Goal: Task Accomplishment & Management: Manage account settings

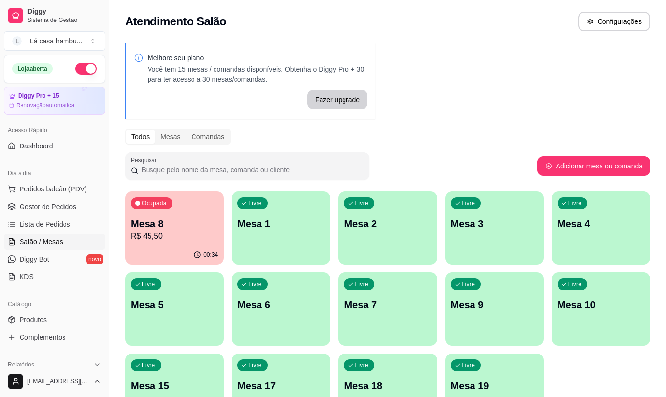
click at [198, 257] on icon "button" at bounding box center [197, 255] width 8 height 8
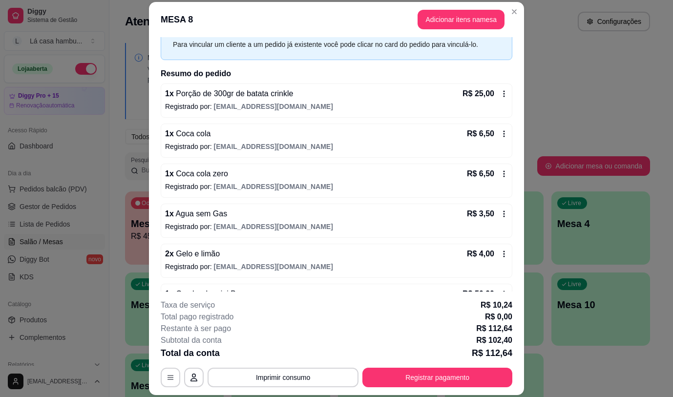
scroll to position [27, 0]
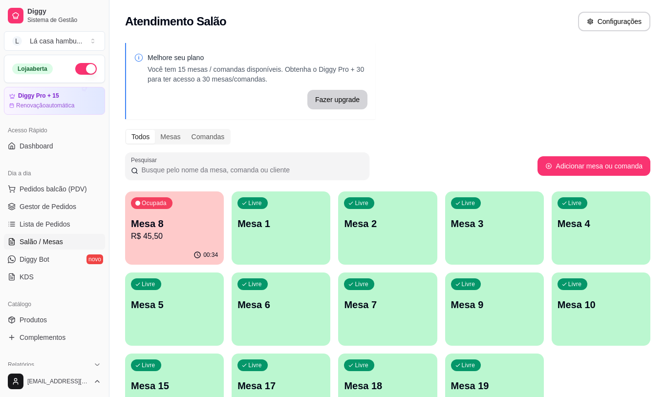
click at [199, 230] on p "Mesa 8" at bounding box center [174, 224] width 87 height 14
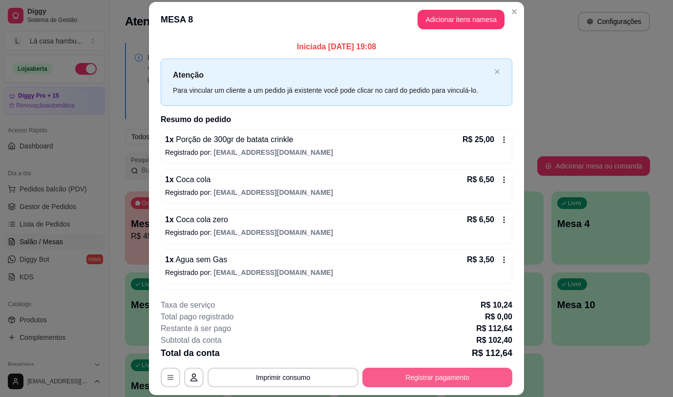
click at [402, 380] on button "Registrar pagamento" at bounding box center [437, 378] width 150 height 20
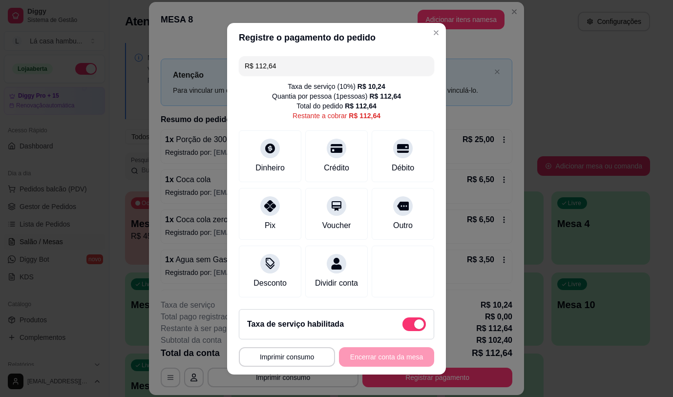
click at [424, 27] on button "Adicionar itens na mesa" at bounding box center [461, 20] width 87 height 20
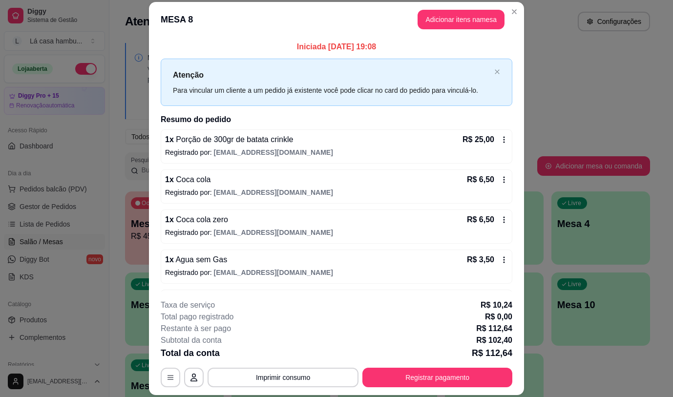
click at [301, 375] on div "Combo de mini Burger R$ 56,90 0" at bounding box center [233, 374] width 425 height 131
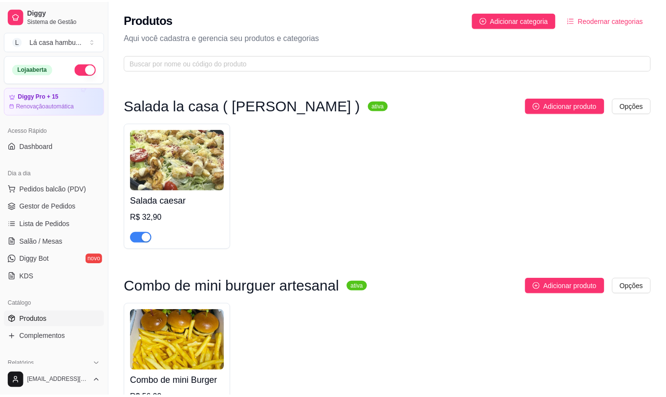
scroll to position [4053, 0]
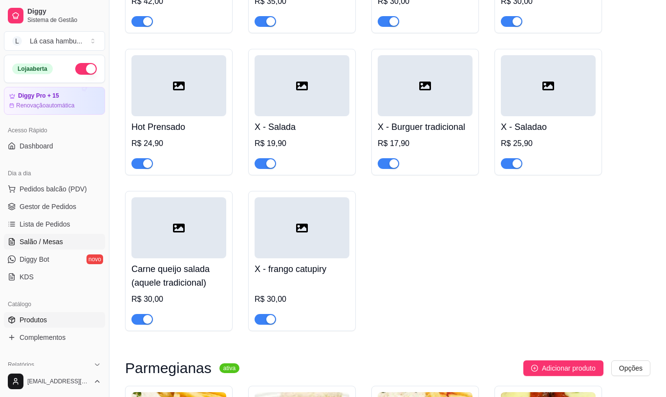
click at [39, 242] on span "Salão / Mesas" at bounding box center [41, 242] width 43 height 10
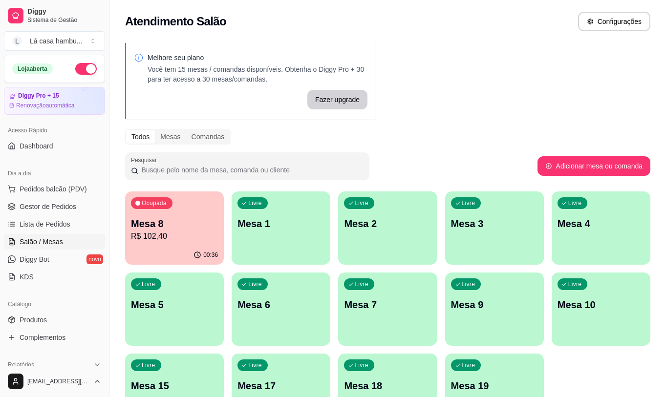
click at [170, 226] on p "Mesa 8" at bounding box center [174, 224] width 87 height 14
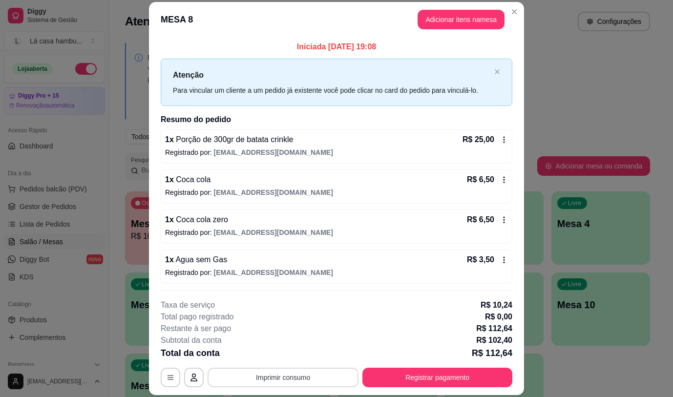
click at [318, 381] on button "Imprimir consumo" at bounding box center [283, 378] width 151 height 20
click at [293, 353] on button "IMPRESSORA" at bounding box center [282, 355] width 71 height 16
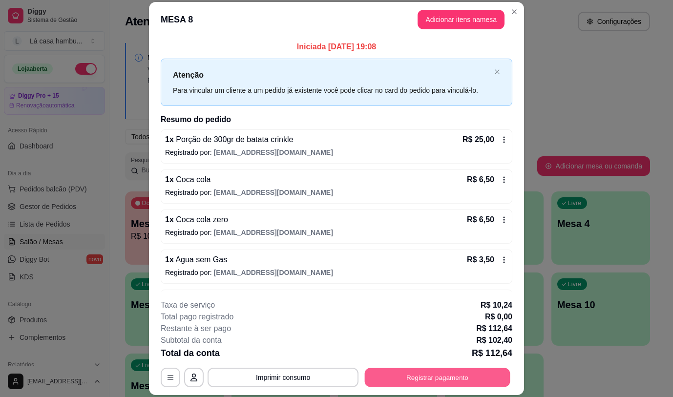
click at [425, 381] on button "Registrar pagamento" at bounding box center [438, 377] width 146 height 19
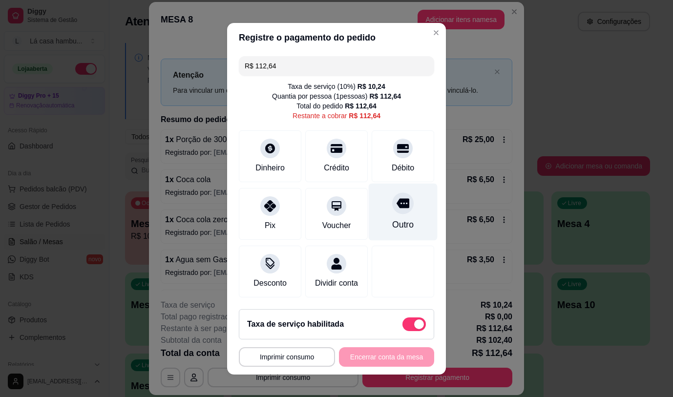
click at [397, 206] on icon at bounding box center [403, 203] width 13 height 13
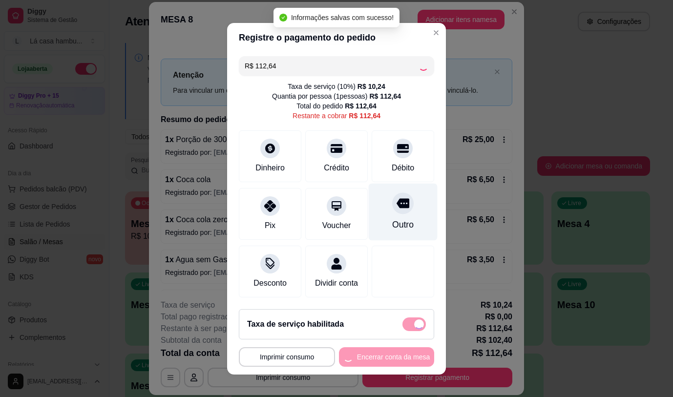
type input "R$ 0,00"
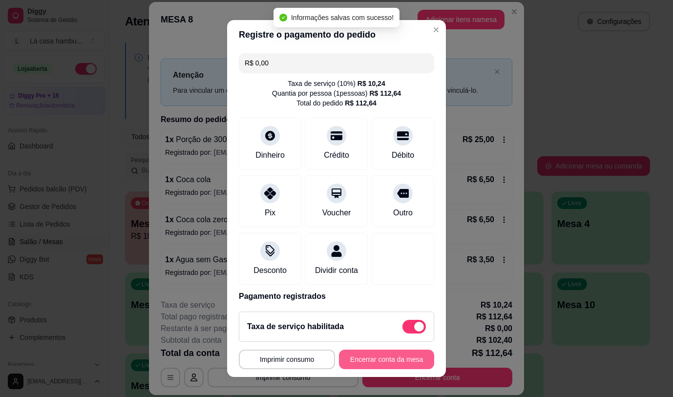
click at [393, 361] on button "Encerrar conta da mesa" at bounding box center [386, 360] width 95 height 20
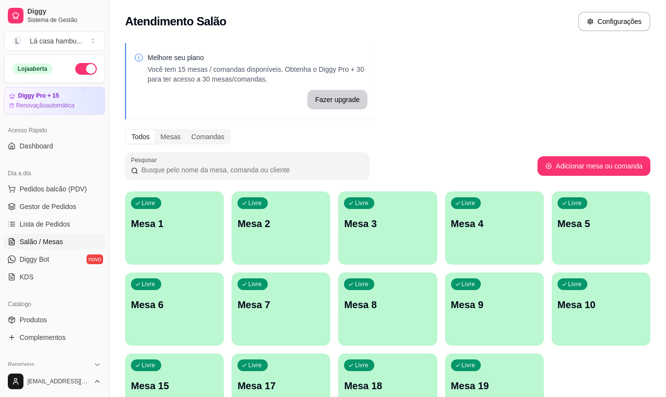
click at [593, 302] on p "Mesa 10" at bounding box center [600, 305] width 87 height 14
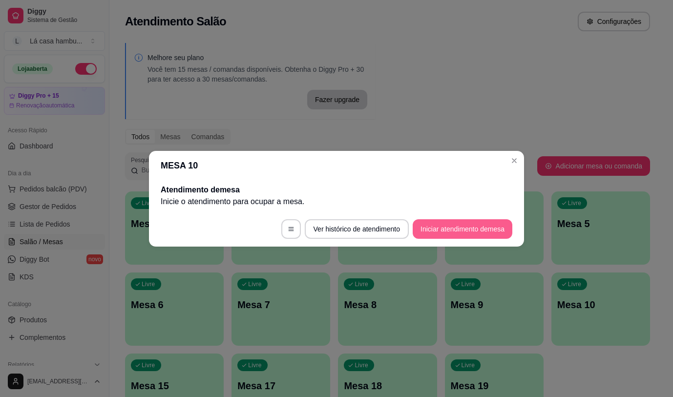
click at [483, 230] on button "Iniciar atendimento de mesa" at bounding box center [463, 229] width 100 height 20
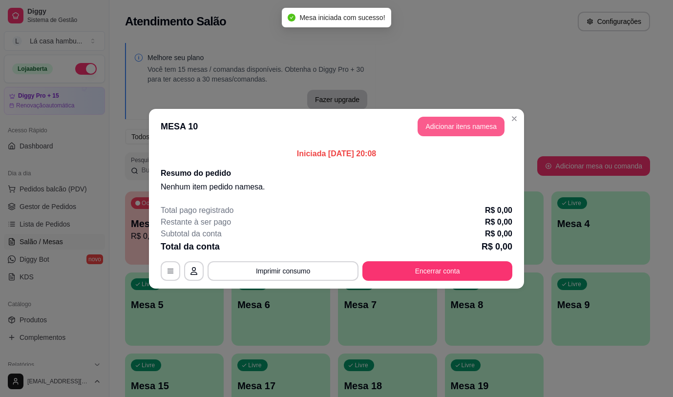
click at [486, 125] on button "Adicionar itens na mesa" at bounding box center [461, 127] width 87 height 20
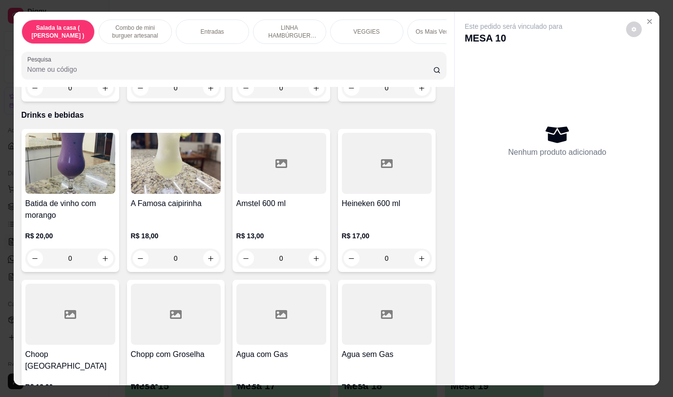
scroll to position [4849, 0]
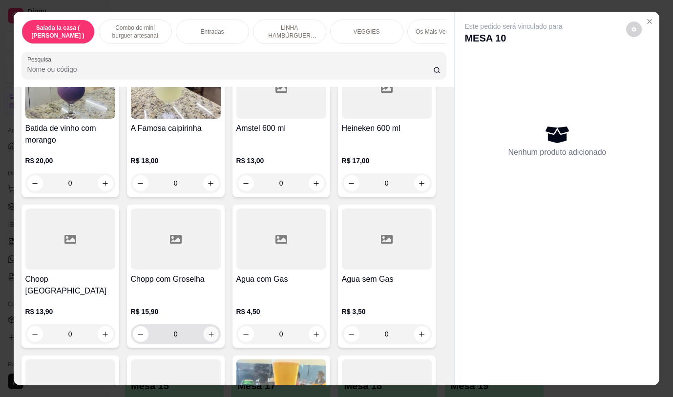
click at [207, 331] on icon "increase-product-quantity" at bounding box center [210, 334] width 7 height 7
type input "1"
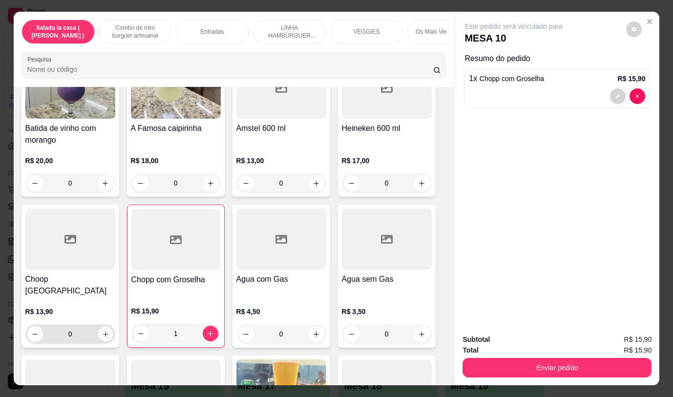
click at [108, 327] on button "increase-product-quantity" at bounding box center [105, 334] width 15 height 15
type input "1"
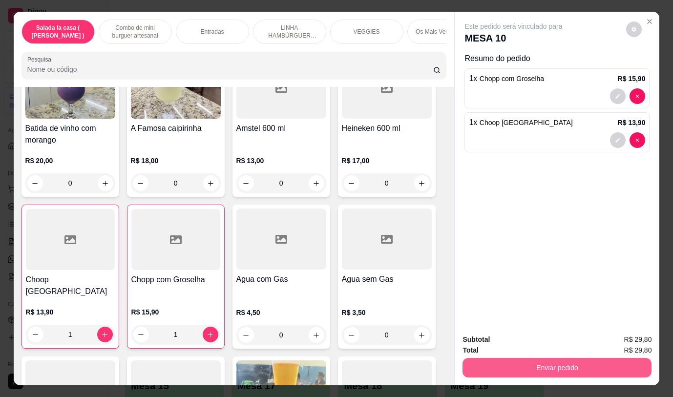
click at [548, 362] on button "Enviar pedido" at bounding box center [556, 368] width 189 height 20
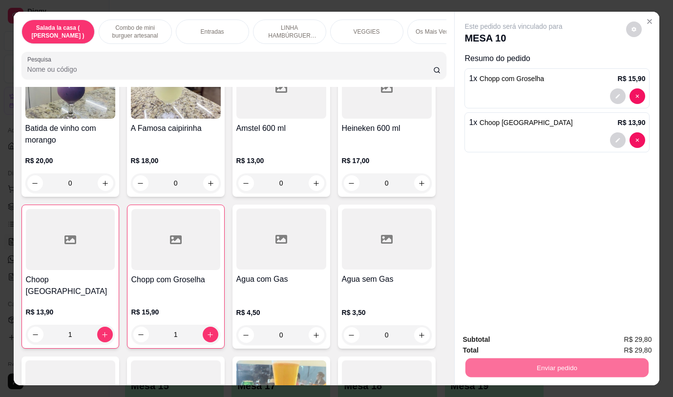
click at [536, 339] on button "Não registrar e enviar pedido" at bounding box center [525, 340] width 102 height 19
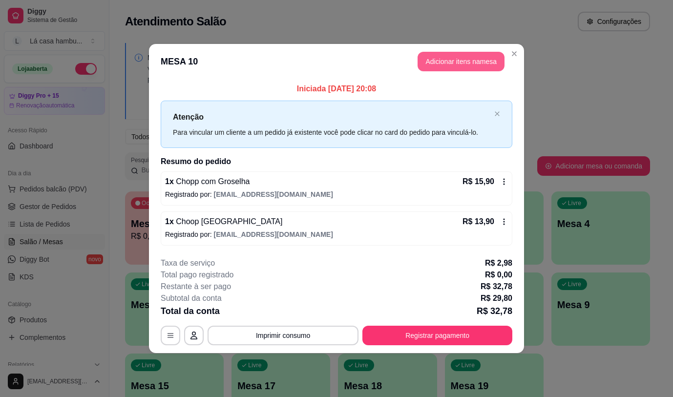
click at [477, 56] on button "Adicionar itens na mesa" at bounding box center [461, 62] width 87 height 20
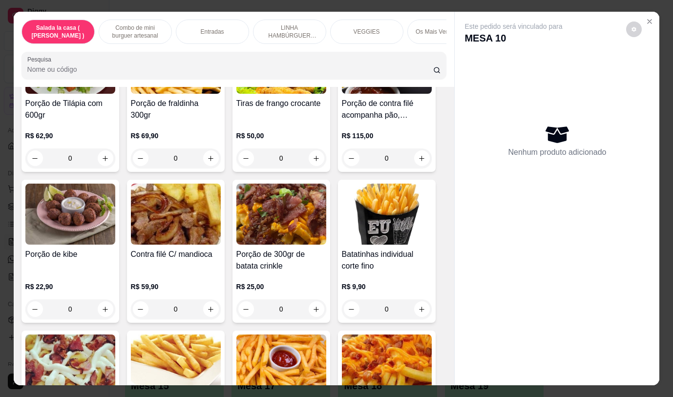
scroll to position [515, 0]
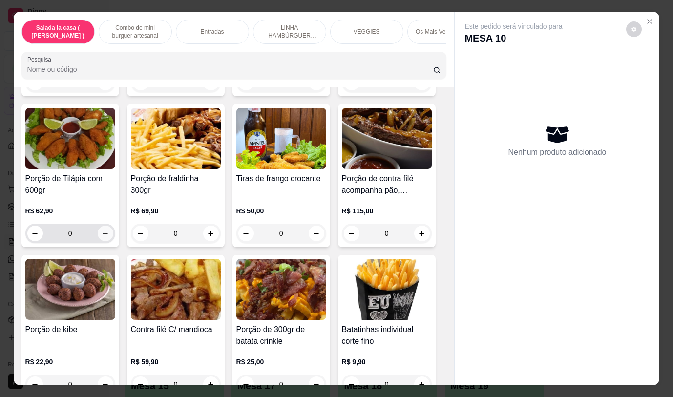
click at [103, 233] on button "increase-product-quantity" at bounding box center [106, 234] width 16 height 16
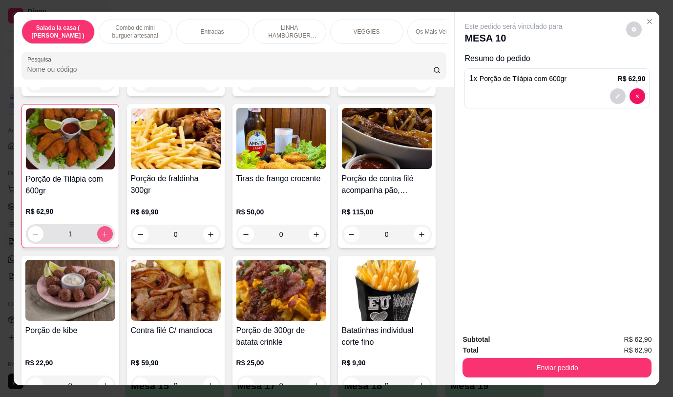
type input "1"
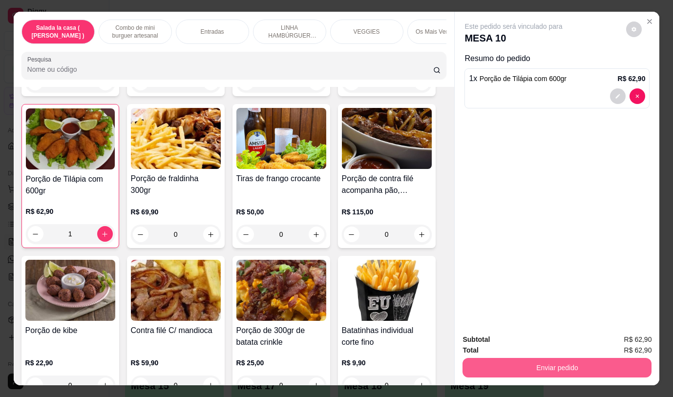
click at [530, 365] on button "Enviar pedido" at bounding box center [556, 368] width 189 height 20
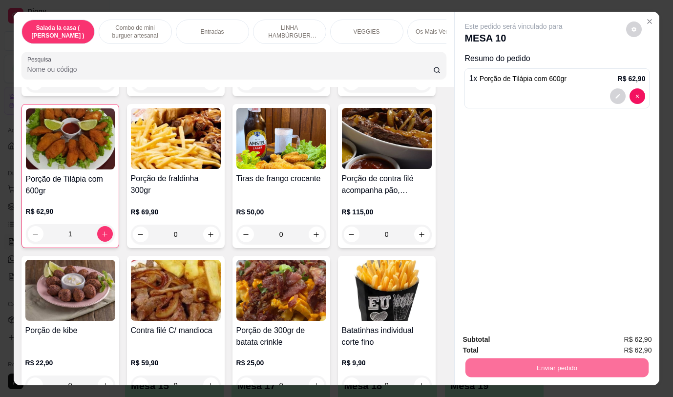
click at [545, 341] on button "Não registrar e enviar pedido" at bounding box center [525, 340] width 99 height 18
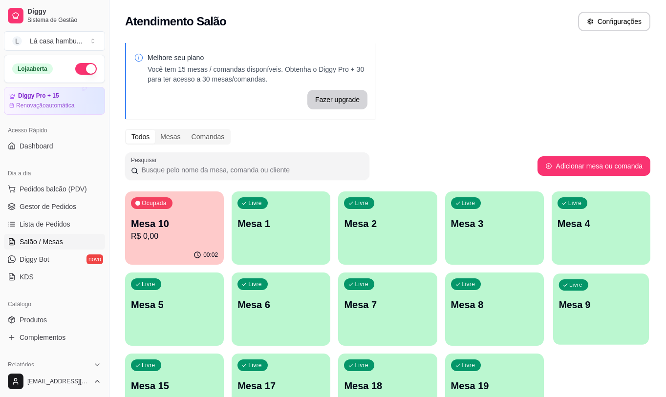
click at [576, 310] on p "Mesa 9" at bounding box center [600, 304] width 84 height 13
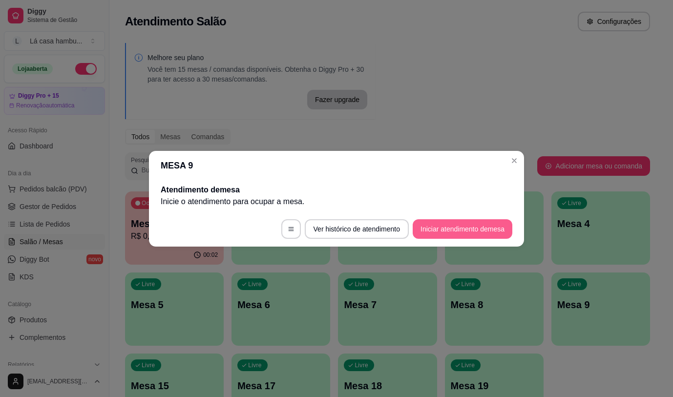
click at [487, 229] on button "Iniciar atendimento de mesa" at bounding box center [463, 229] width 100 height 20
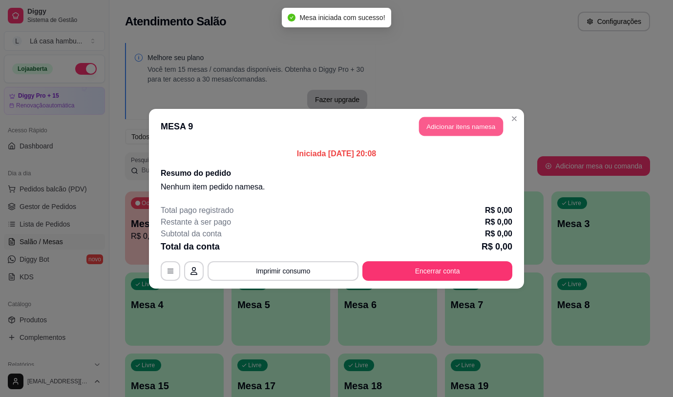
click at [469, 129] on button "Adicionar itens na mesa" at bounding box center [461, 126] width 84 height 19
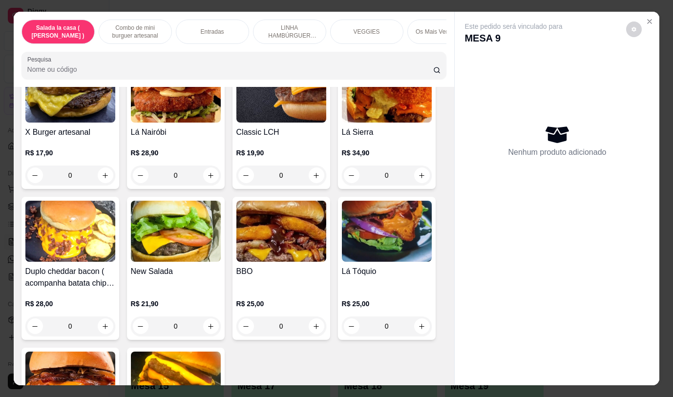
scroll to position [2274, 0]
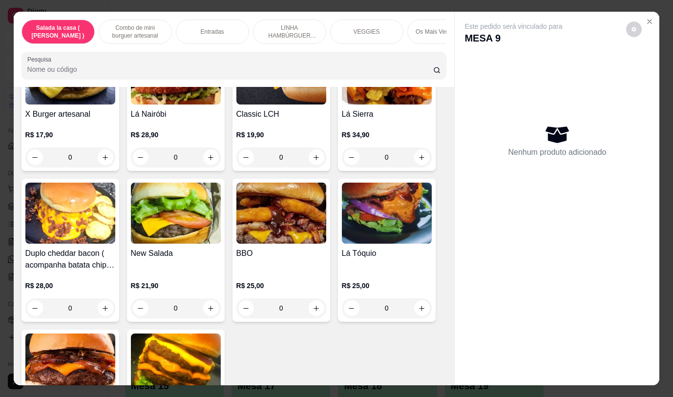
click at [209, 300] on div "0" at bounding box center [176, 308] width 90 height 20
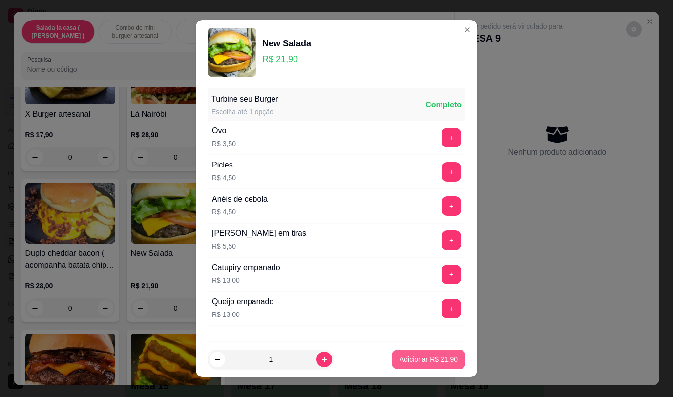
click at [415, 355] on p "Adicionar R$ 21,90" at bounding box center [428, 360] width 58 height 10
type input "1"
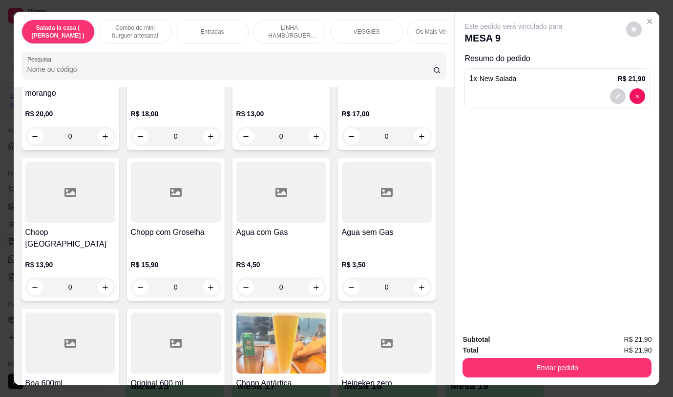
scroll to position [4905, 0]
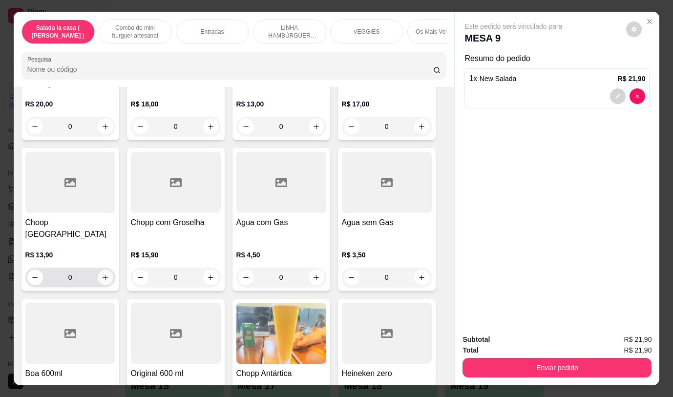
click at [102, 274] on icon "increase-product-quantity" at bounding box center [105, 277] width 7 height 7
type input "1"
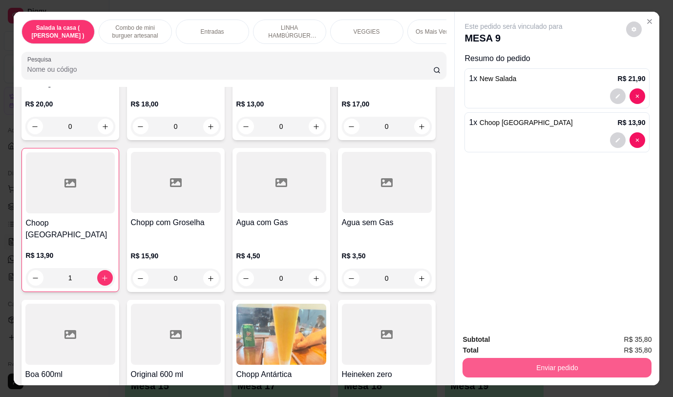
click at [514, 361] on button "Enviar pedido" at bounding box center [556, 368] width 189 height 20
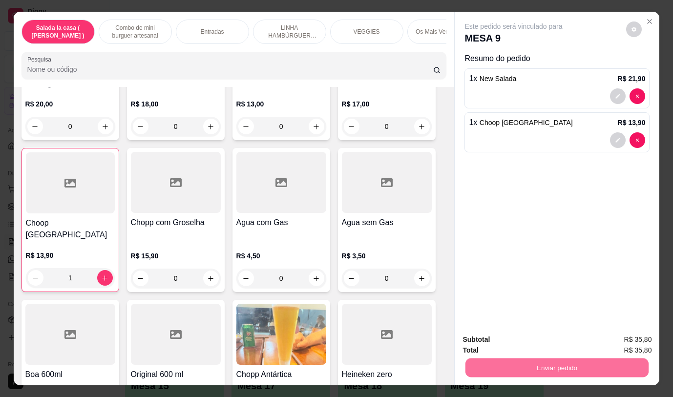
click at [505, 338] on button "Não registrar e enviar pedido" at bounding box center [525, 340] width 102 height 19
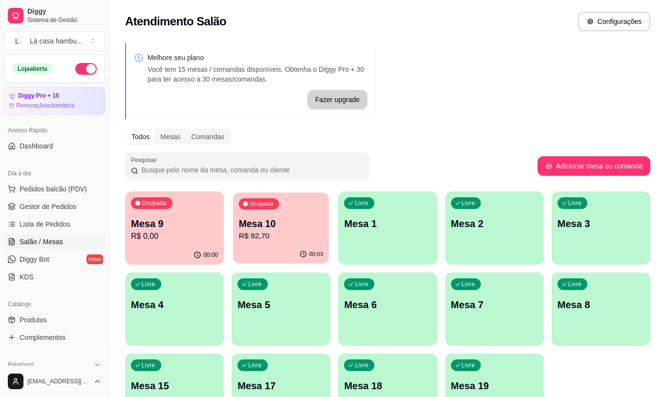
click at [284, 212] on div "Ocupada Mesa 10 R$ 92,70" at bounding box center [281, 218] width 96 height 53
click at [483, 306] on p "Mesa 7" at bounding box center [494, 305] width 87 height 14
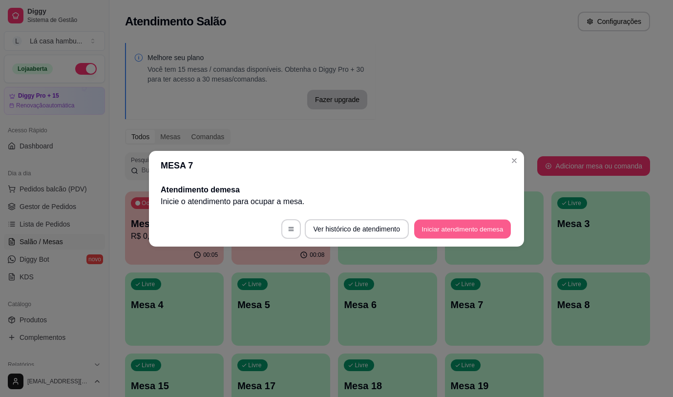
click at [473, 227] on button "Iniciar atendimento de mesa" at bounding box center [462, 228] width 97 height 19
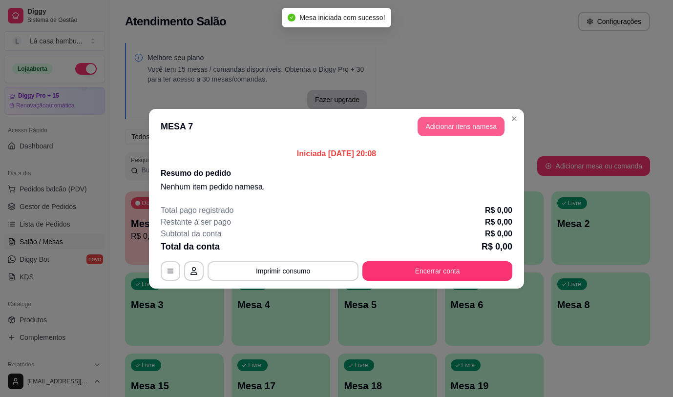
click at [476, 123] on button "Adicionar itens na mesa" at bounding box center [461, 127] width 87 height 20
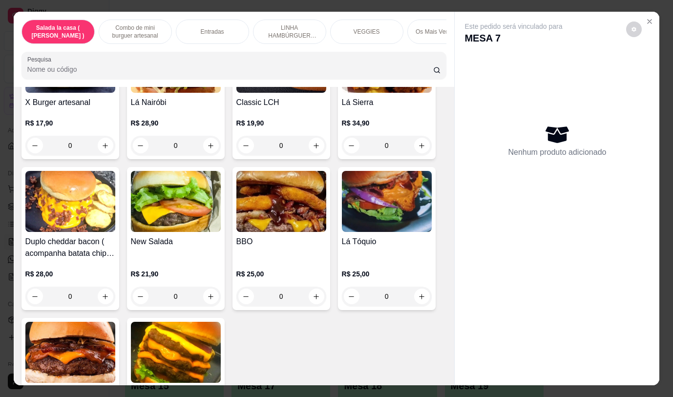
scroll to position [2285, 0]
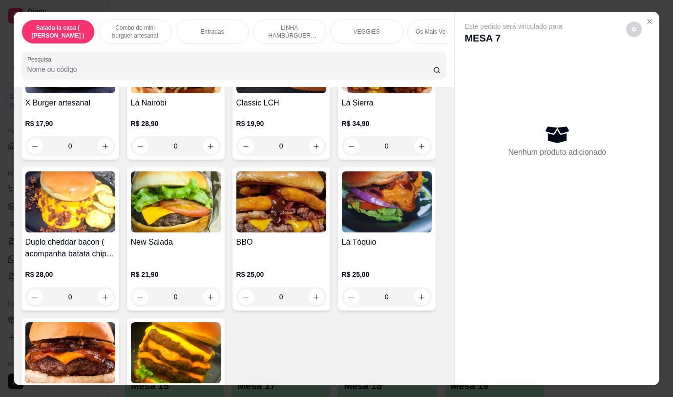
click at [207, 287] on div "0" at bounding box center [176, 297] width 90 height 20
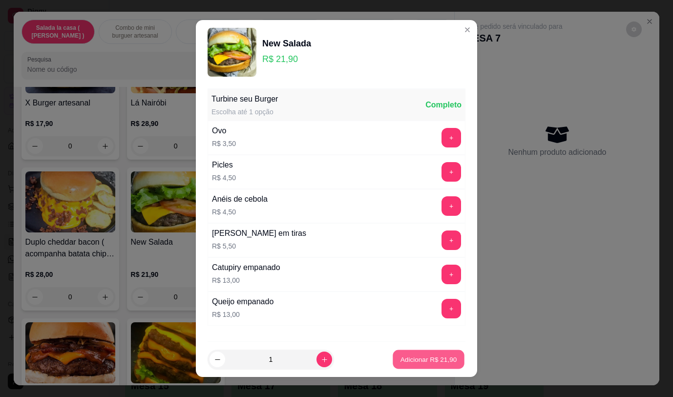
click at [403, 356] on p "Adicionar R$ 21,90" at bounding box center [428, 359] width 57 height 9
type input "1"
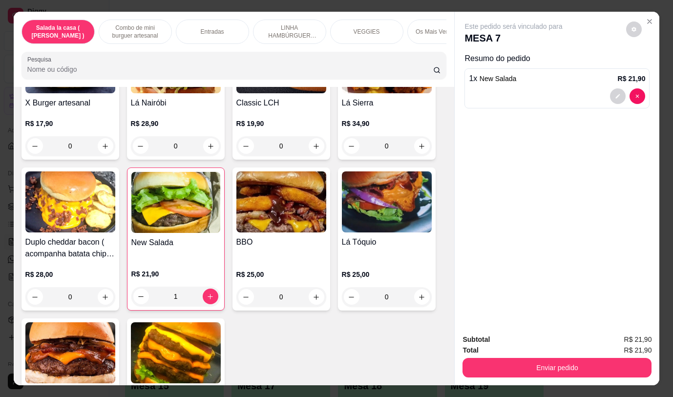
click at [99, 287] on div "0" at bounding box center [70, 297] width 90 height 20
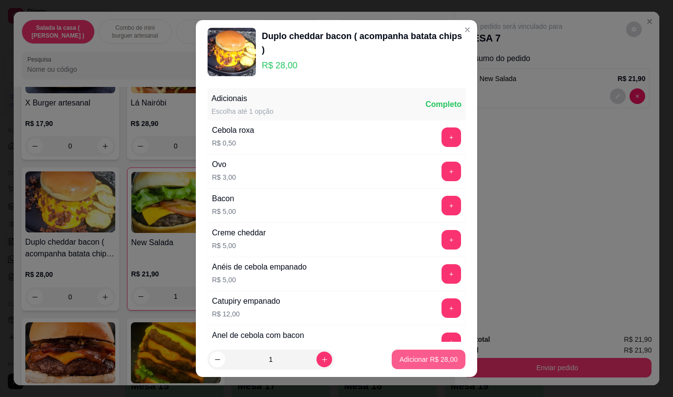
click at [401, 351] on button "Adicionar R$ 28,00" at bounding box center [429, 360] width 74 height 20
type input "1"
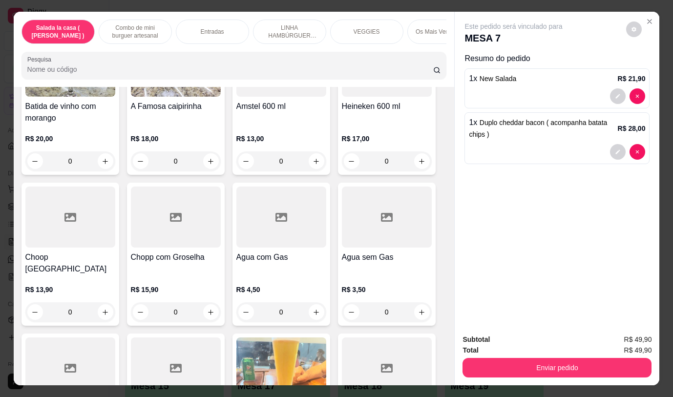
scroll to position [4651, 0]
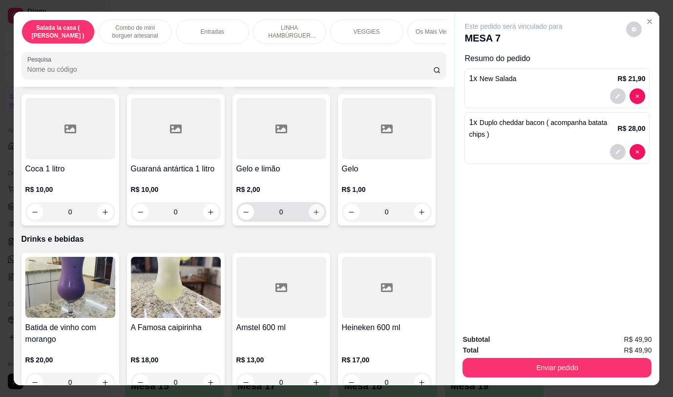
click at [313, 209] on icon "increase-product-quantity" at bounding box center [316, 212] width 7 height 7
type input "1"
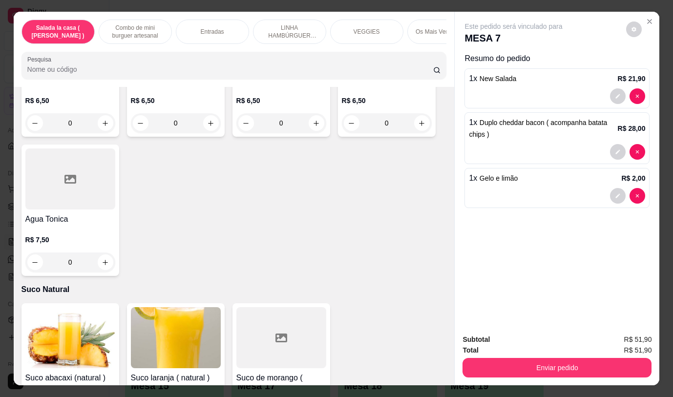
scroll to position [4114, 0]
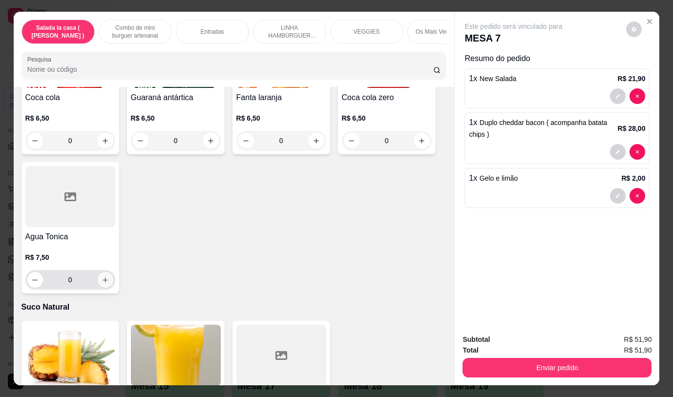
click at [106, 272] on button "increase-product-quantity" at bounding box center [106, 280] width 16 height 16
type input "1"
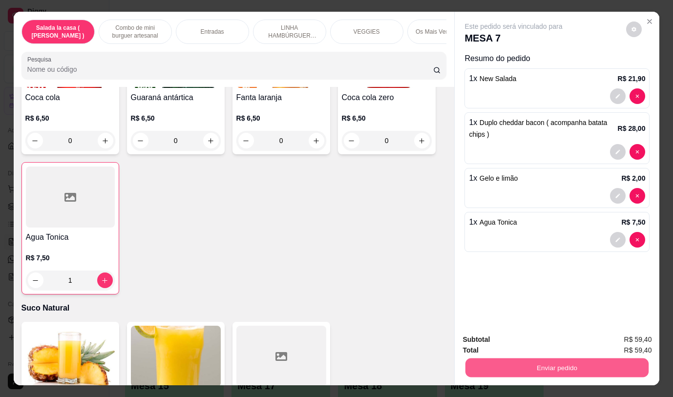
click at [525, 358] on button "Enviar pedido" at bounding box center [556, 367] width 183 height 19
click at [504, 340] on button "Não registrar e enviar pedido" at bounding box center [525, 340] width 99 height 18
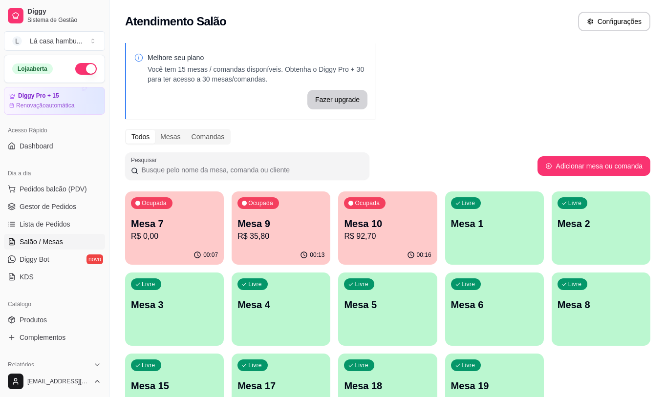
click at [283, 233] on p "R$ 35,80" at bounding box center [280, 236] width 87 height 12
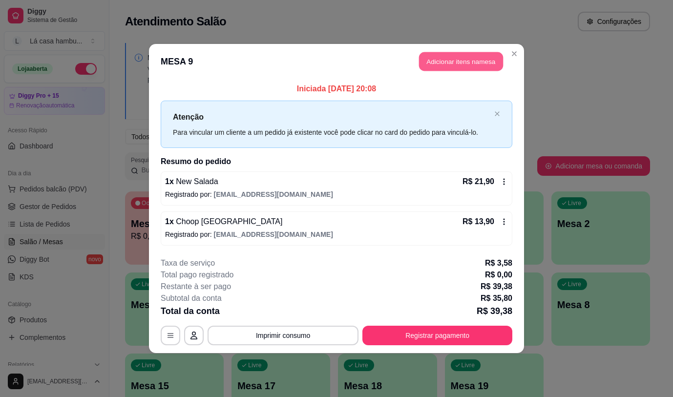
click at [435, 57] on button "Adicionar itens na mesa" at bounding box center [461, 61] width 84 height 19
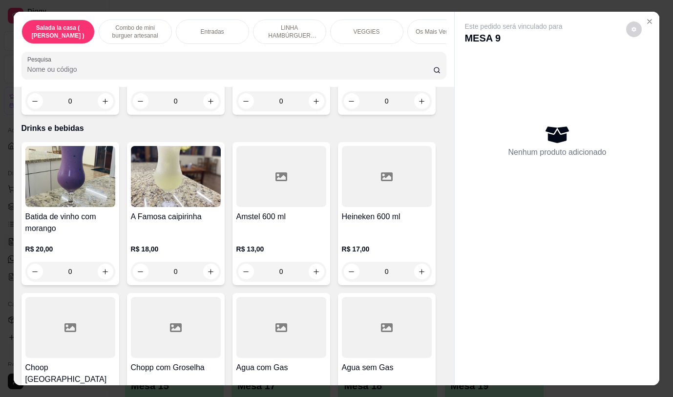
scroll to position [4943, 0]
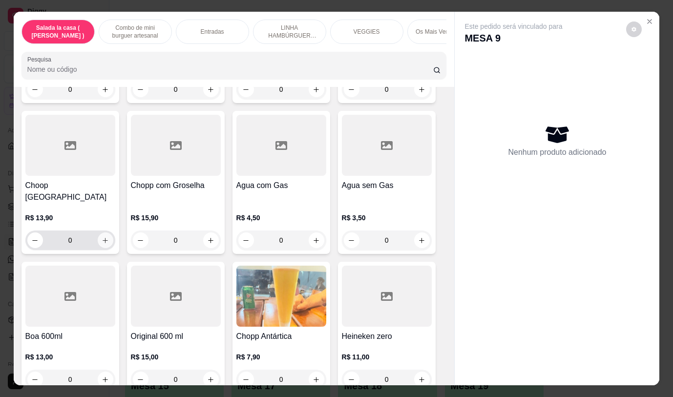
click at [103, 238] on icon "increase-product-quantity" at bounding box center [105, 240] width 5 height 5
type input "1"
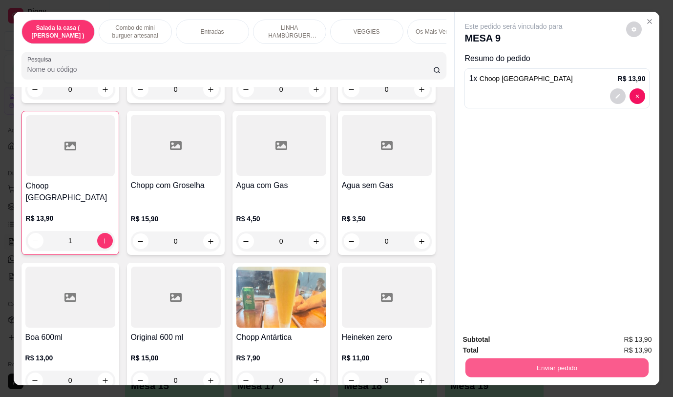
click at [494, 358] on button "Enviar pedido" at bounding box center [556, 367] width 183 height 19
click at [490, 339] on button "Não registrar e enviar pedido" at bounding box center [525, 340] width 102 height 19
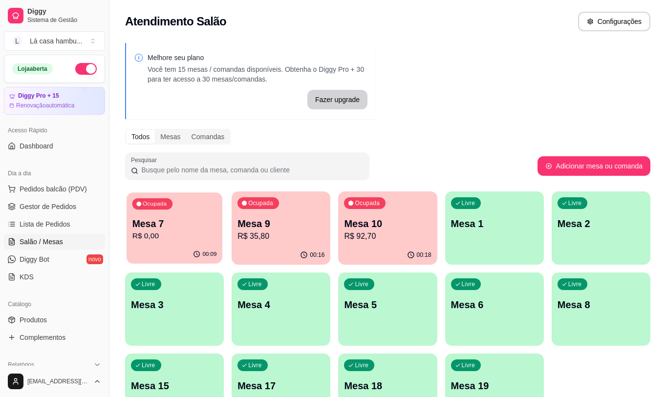
click at [175, 246] on div "00:09" at bounding box center [174, 254] width 96 height 19
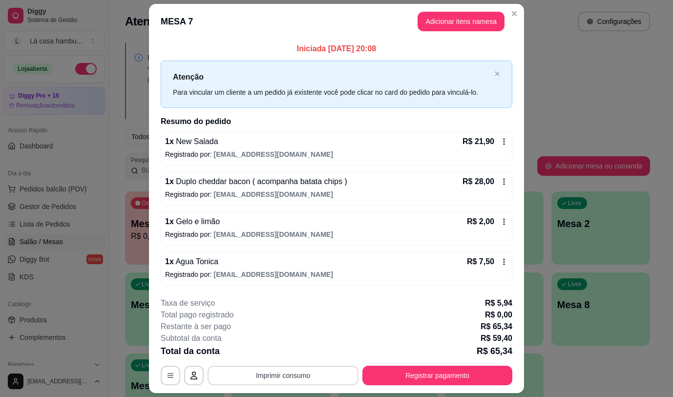
click at [257, 374] on button "Imprimir consumo" at bounding box center [283, 376] width 151 height 20
click at [275, 354] on button "IMPRESSORA" at bounding box center [282, 353] width 71 height 16
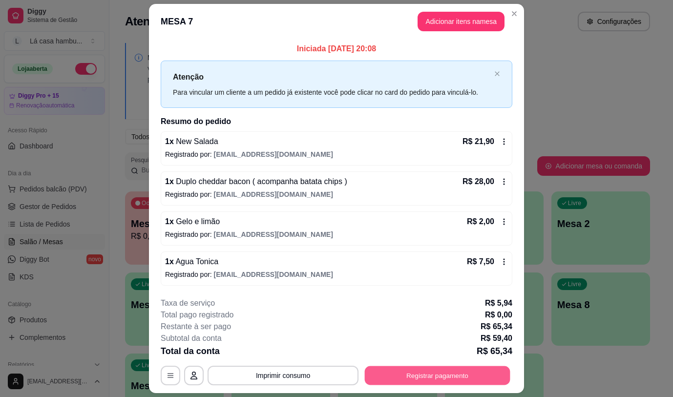
click at [394, 373] on button "Registrar pagamento" at bounding box center [438, 375] width 146 height 19
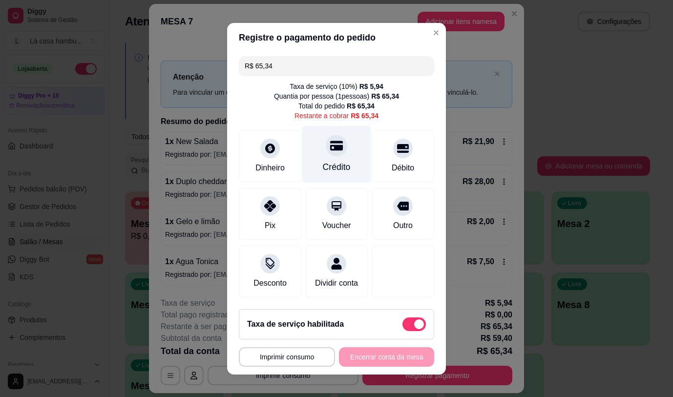
click at [331, 155] on div "Crédito" at bounding box center [336, 154] width 69 height 57
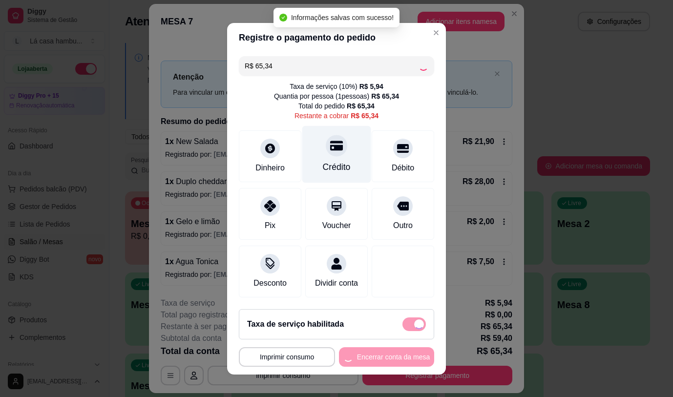
type input "R$ 0,00"
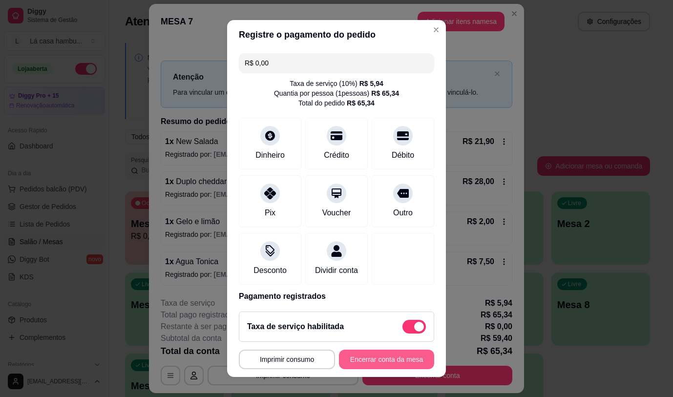
click at [363, 353] on button "Encerrar conta da mesa" at bounding box center [386, 360] width 95 height 20
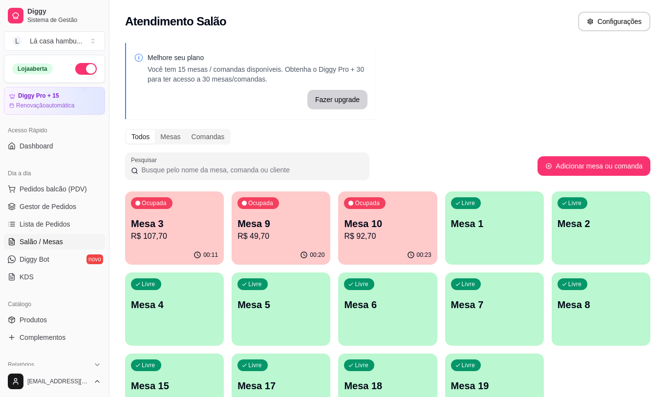
click at [420, 239] on p "R$ 92,70" at bounding box center [387, 236] width 87 height 12
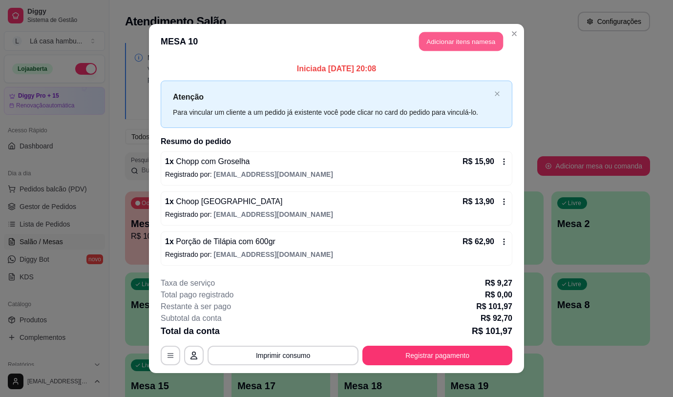
click at [487, 38] on button "Adicionar itens na mesa" at bounding box center [461, 41] width 84 height 19
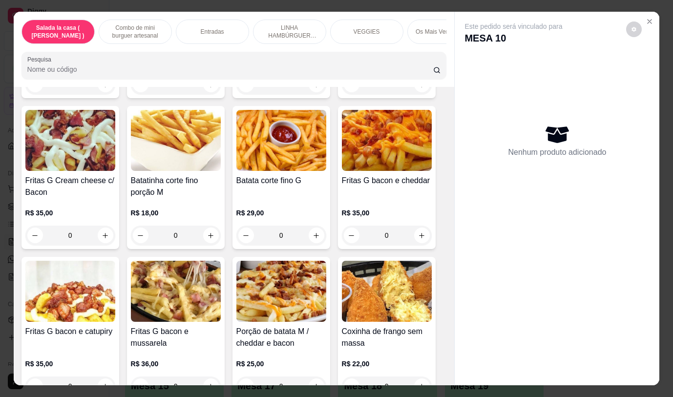
scroll to position [833, 0]
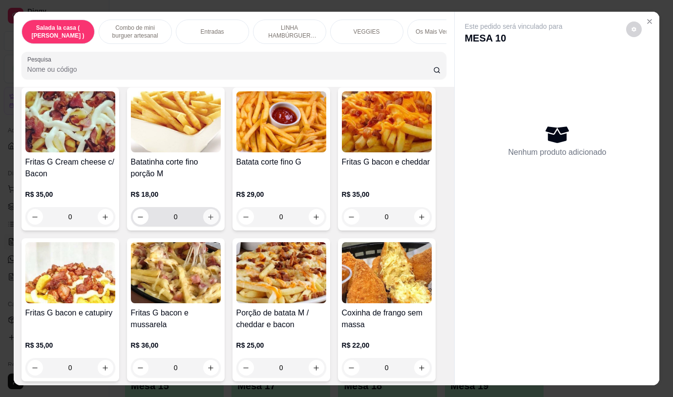
click at [207, 221] on icon "increase-product-quantity" at bounding box center [210, 216] width 7 height 7
type input "1"
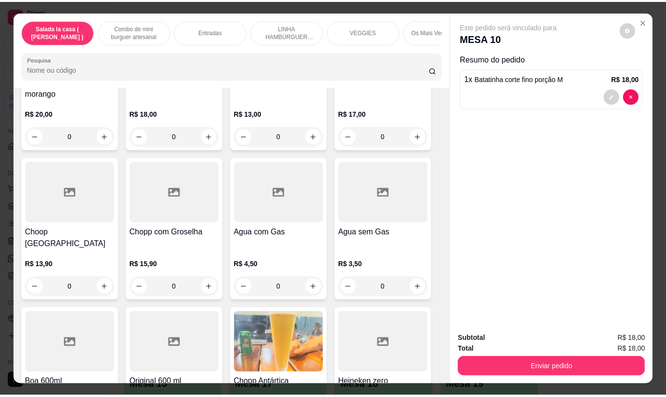
scroll to position [4944, 0]
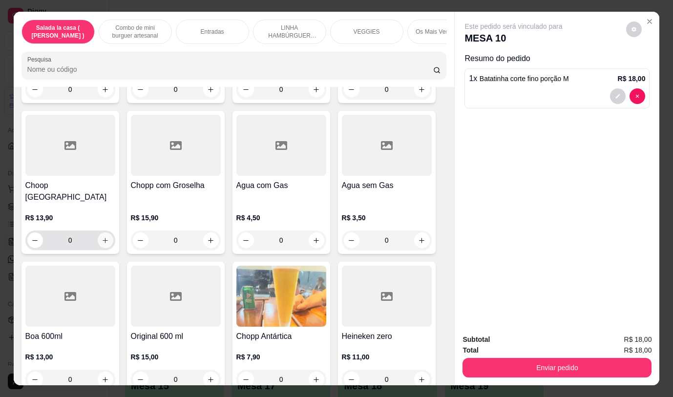
click at [103, 237] on icon "increase-product-quantity" at bounding box center [105, 240] width 7 height 7
type input "1"
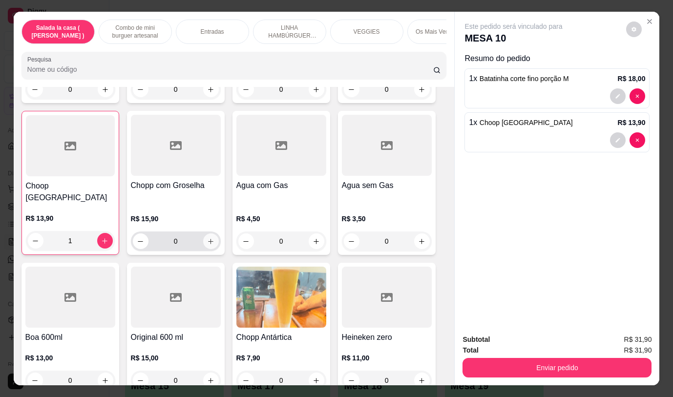
click at [207, 238] on icon "increase-product-quantity" at bounding box center [210, 241] width 7 height 7
type input "1"
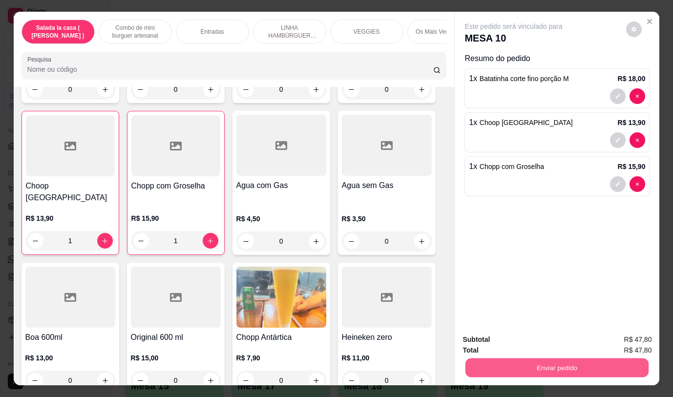
click at [532, 364] on button "Enviar pedido" at bounding box center [556, 367] width 183 height 19
click at [537, 343] on button "Não registrar e enviar pedido" at bounding box center [525, 340] width 102 height 19
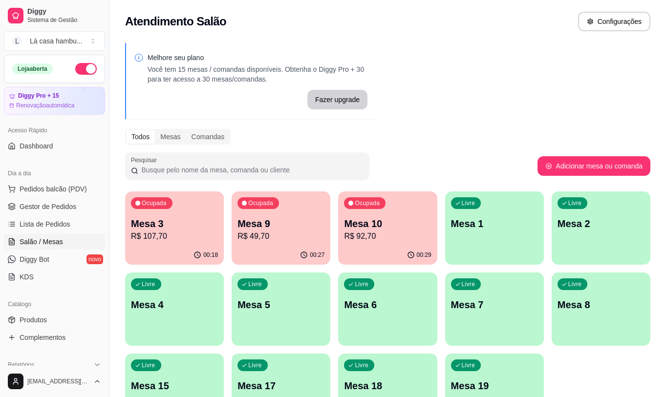
click at [275, 225] on p "Mesa 9" at bounding box center [280, 224] width 87 height 14
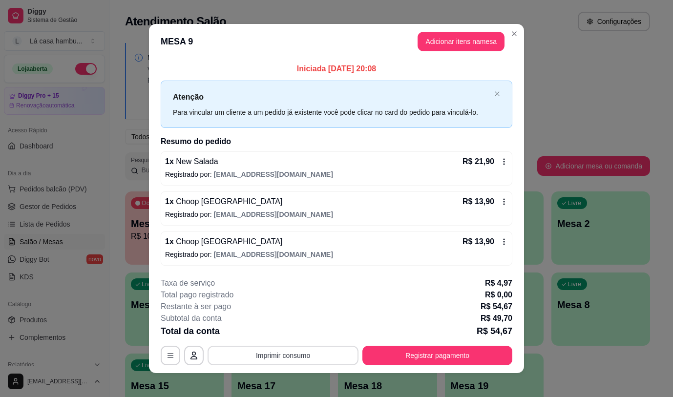
click at [281, 355] on button "Imprimir consumo" at bounding box center [283, 356] width 151 height 20
click at [286, 336] on button "IMPRESSORA" at bounding box center [282, 333] width 71 height 16
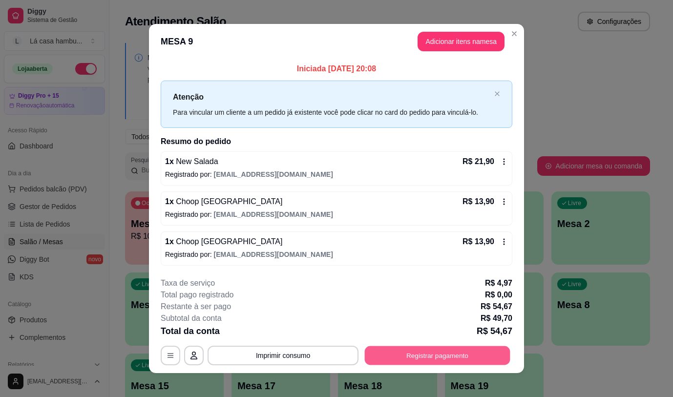
click at [414, 356] on button "Registrar pagamento" at bounding box center [438, 355] width 146 height 19
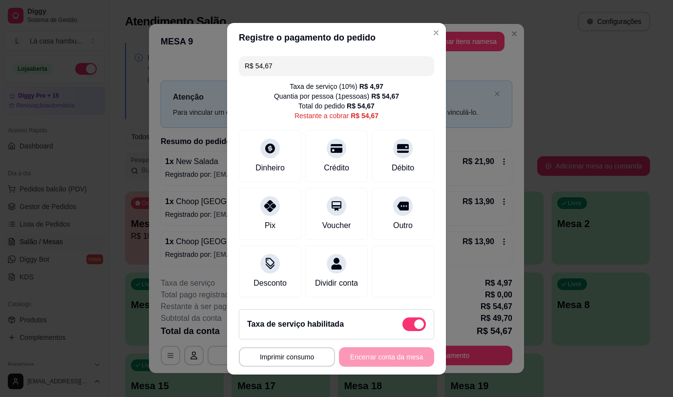
click at [414, 326] on span at bounding box center [419, 324] width 10 height 10
click at [408, 326] on input "checkbox" at bounding box center [405, 329] width 6 height 6
checkbox input "true"
type input "R$ 49,70"
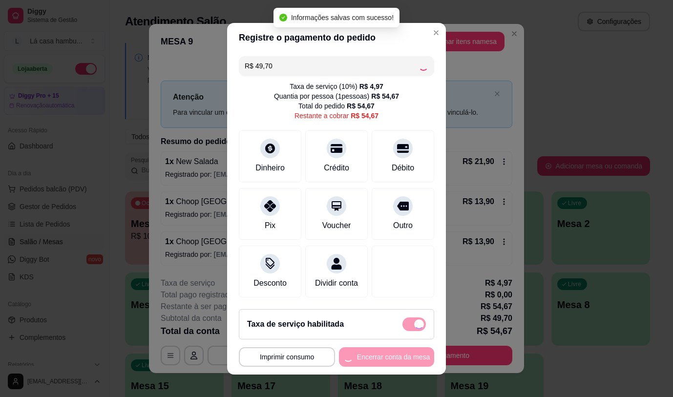
checkbox input "false"
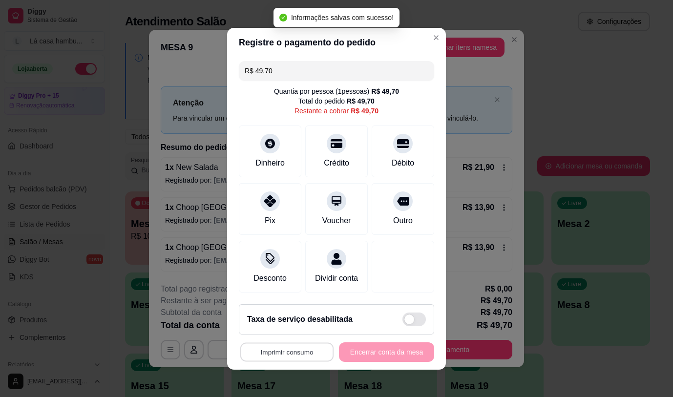
click at [283, 356] on button "Imprimir consumo" at bounding box center [286, 351] width 93 height 19
click at [286, 334] on button "IMPRESSORA" at bounding box center [284, 335] width 71 height 16
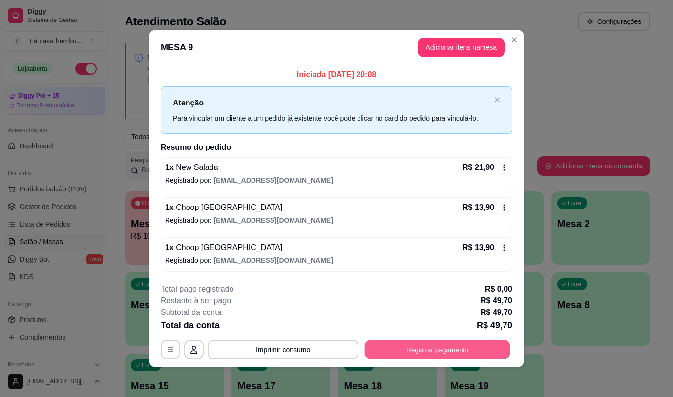
click at [421, 345] on button "Registrar pagamento" at bounding box center [438, 349] width 146 height 19
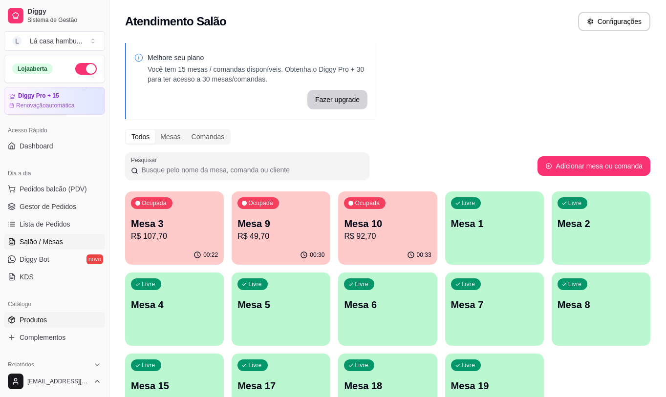
click at [44, 315] on span "Produtos" at bounding box center [33, 320] width 27 height 10
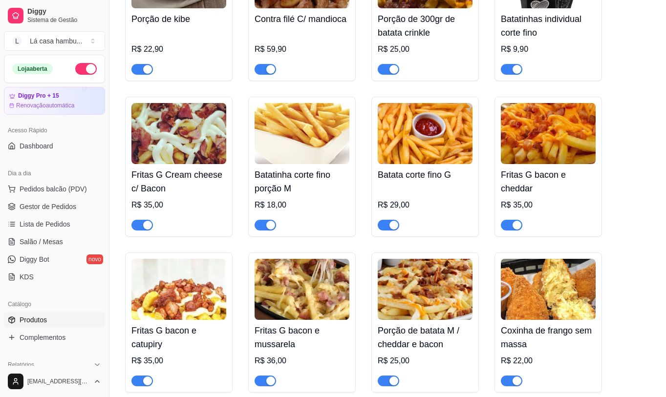
scroll to position [830, 0]
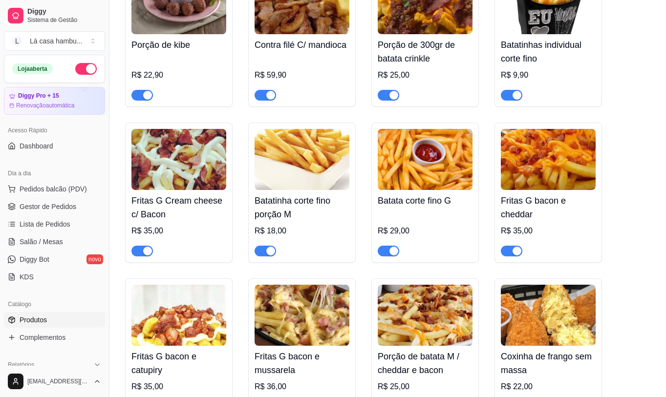
click at [624, 69] on div "Almofadinha de queijo gouda R$ 29,90 Batata frita com stiks de queijo mussarela…" at bounding box center [387, 114] width 525 height 919
click at [641, 272] on div "Almofadinha de queijo gouda R$ 29,90 Batata frita com stiks de queijo mussarela…" at bounding box center [387, 114] width 525 height 919
click at [54, 228] on span "Lista de Pedidos" at bounding box center [45, 224] width 51 height 10
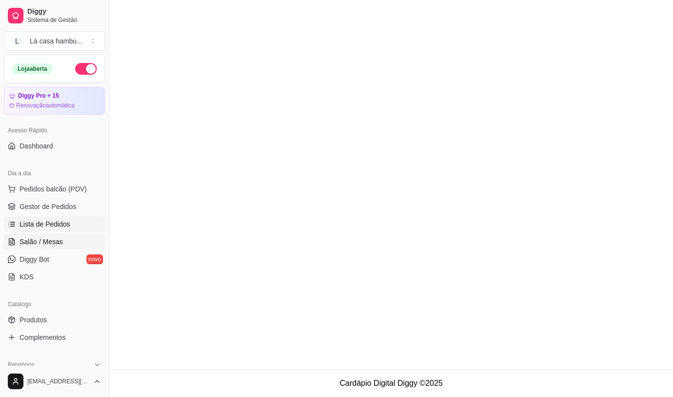
click at [56, 239] on span "Salão / Mesas" at bounding box center [41, 242] width 43 height 10
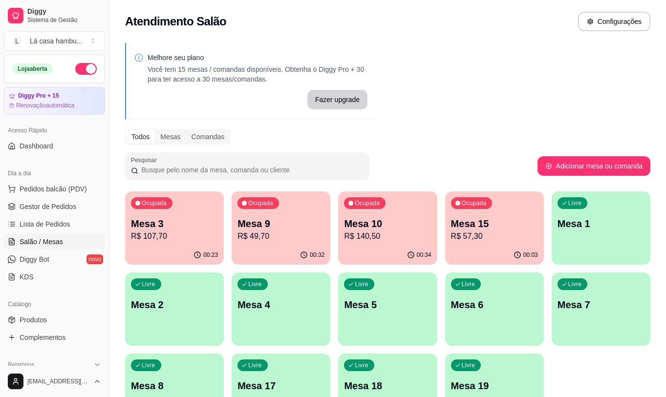
click at [284, 237] on p "R$ 49,70" at bounding box center [280, 236] width 87 height 12
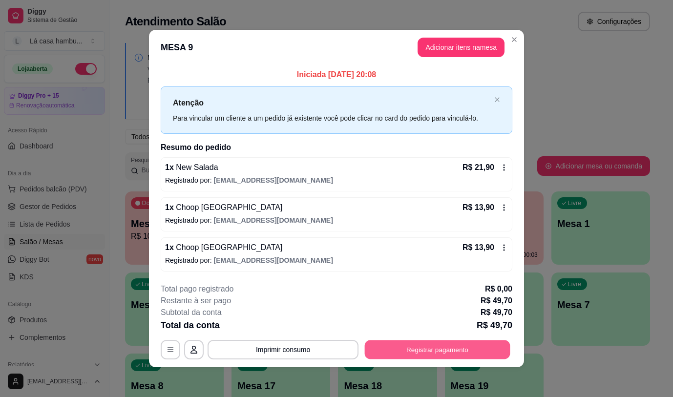
click at [396, 351] on button "Registrar pagamento" at bounding box center [438, 349] width 146 height 19
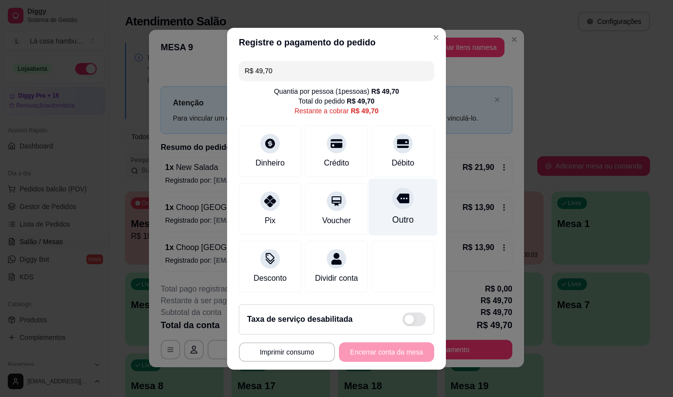
click at [392, 199] on div at bounding box center [402, 198] width 21 height 21
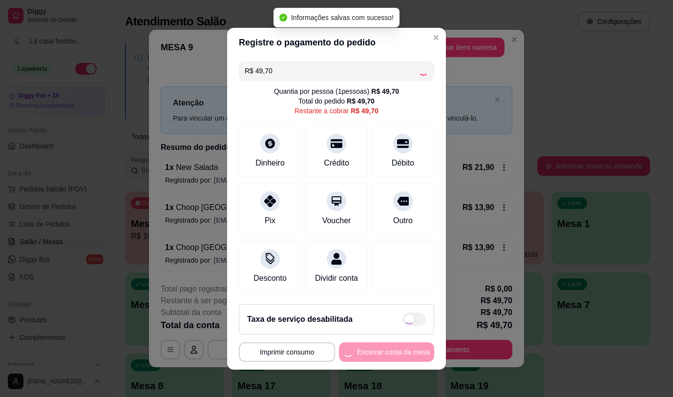
type input "R$ 0,00"
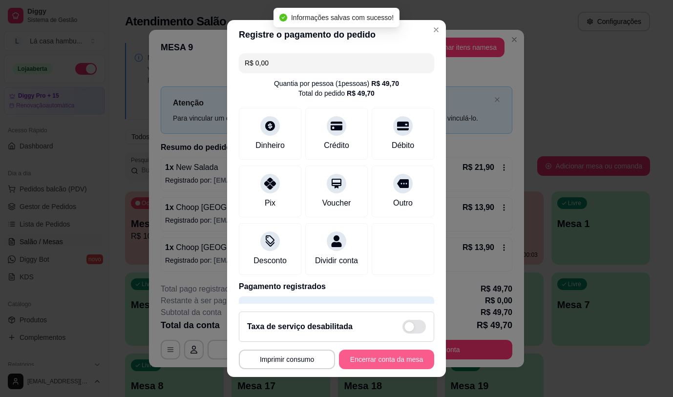
click at [384, 356] on button "Encerrar conta da mesa" at bounding box center [386, 360] width 95 height 20
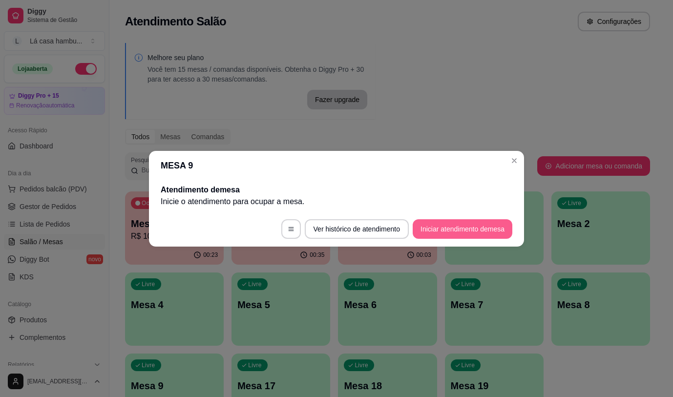
click at [442, 225] on button "Iniciar atendimento de mesa" at bounding box center [463, 229] width 100 height 20
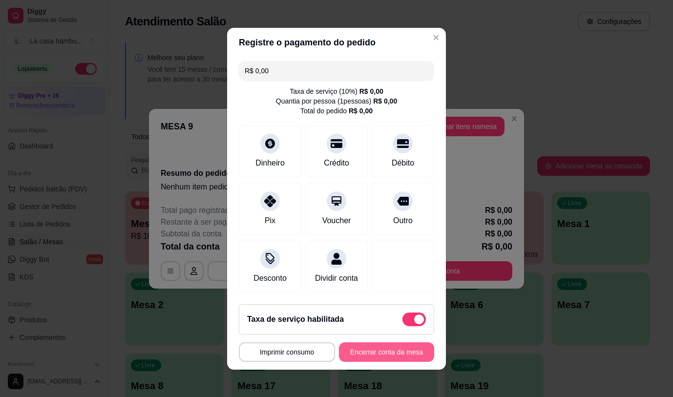
click at [375, 354] on button "Encerrar conta da mesa" at bounding box center [386, 352] width 95 height 20
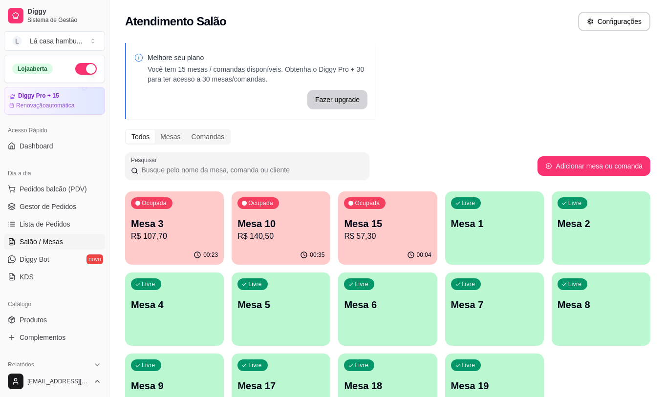
click at [171, 373] on div "Livre Mesa 9" at bounding box center [174, 385] width 99 height 62
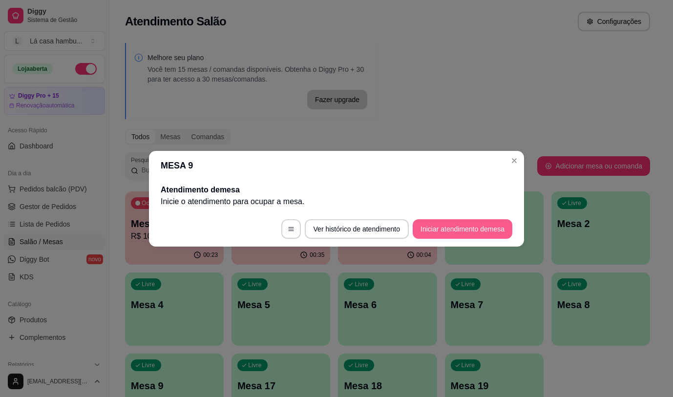
click at [489, 226] on button "Iniciar atendimento de mesa" at bounding box center [463, 229] width 100 height 20
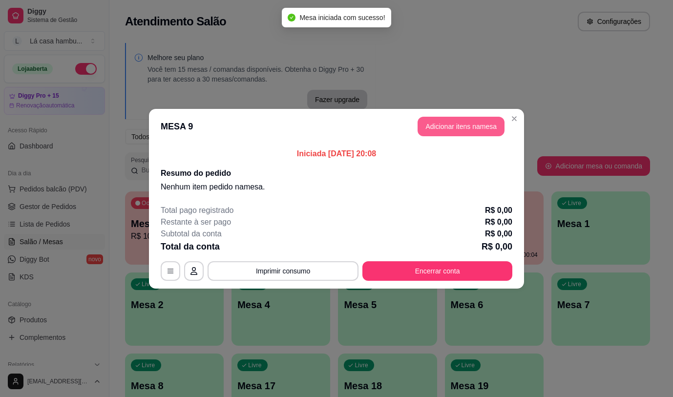
click at [458, 122] on button "Adicionar itens na mesa" at bounding box center [461, 127] width 87 height 20
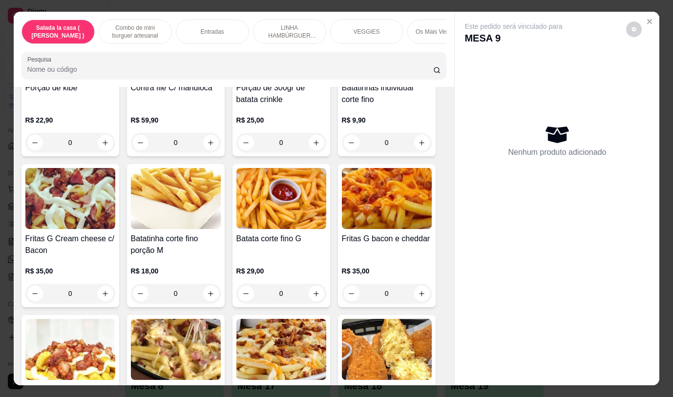
scroll to position [733, 0]
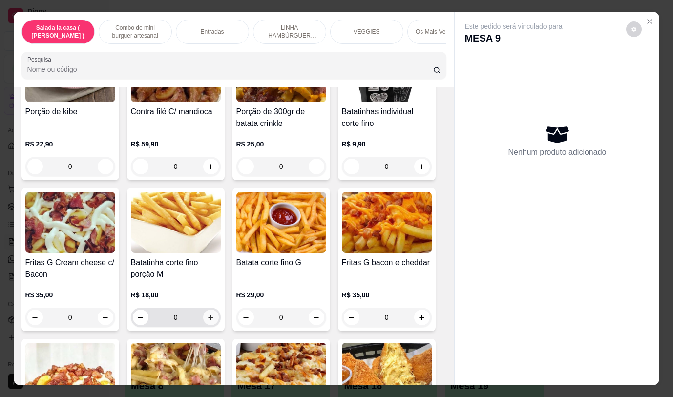
click at [209, 320] on icon "increase-product-quantity" at bounding box center [210, 317] width 7 height 7
type input "1"
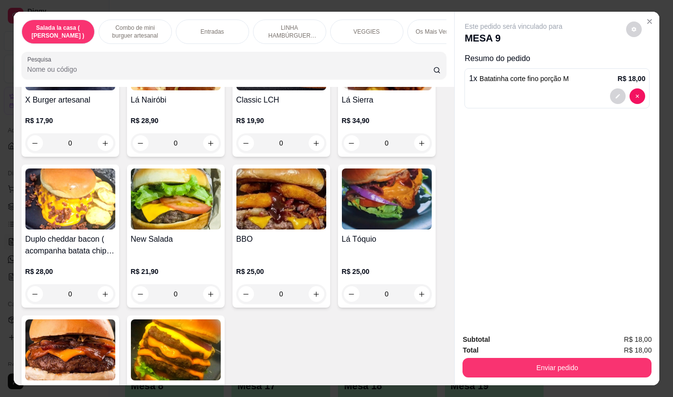
scroll to position [2295, 0]
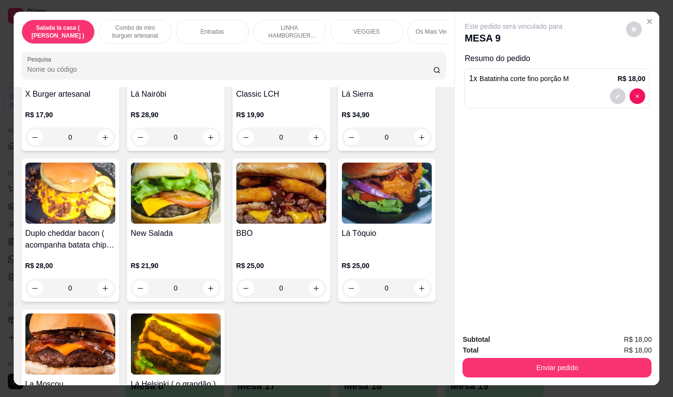
click at [204, 280] on div "0" at bounding box center [176, 288] width 90 height 20
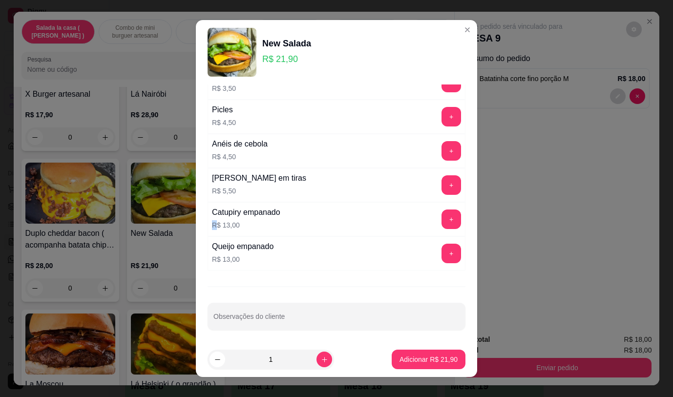
scroll to position [57, 0]
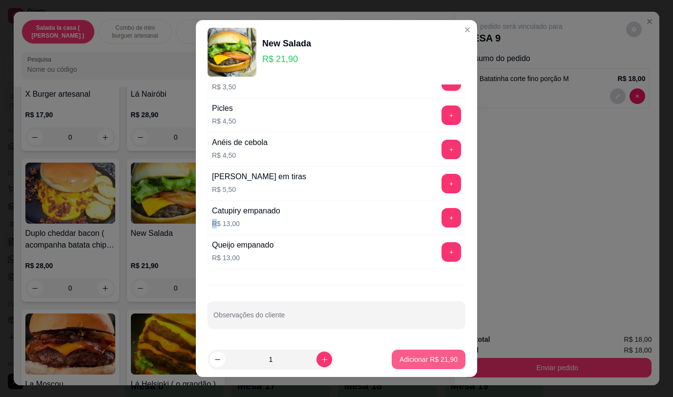
click at [430, 354] on button "Adicionar R$ 21,90" at bounding box center [429, 360] width 74 height 20
type input "1"
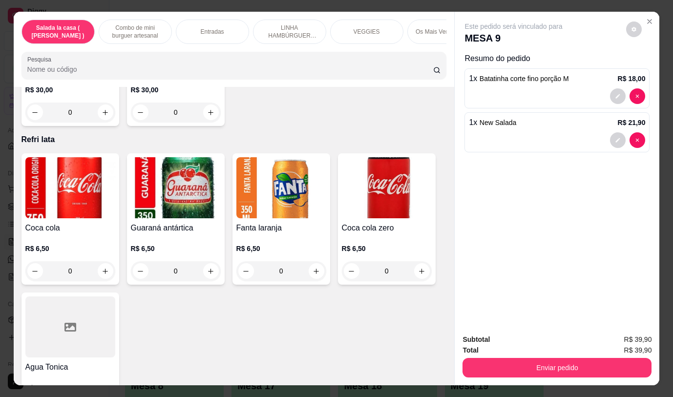
scroll to position [3956, 0]
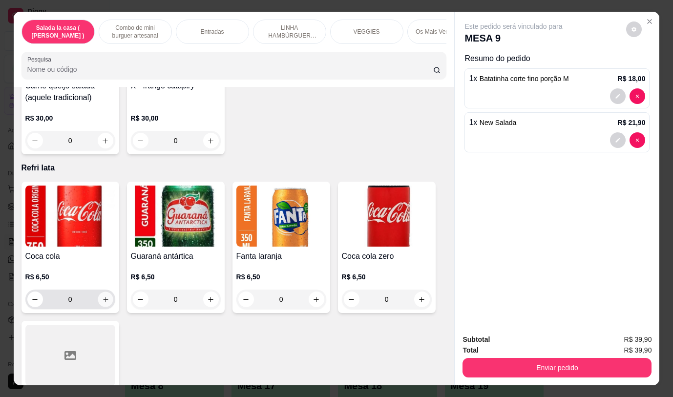
click at [102, 296] on icon "increase-product-quantity" at bounding box center [105, 299] width 7 height 7
type input "1"
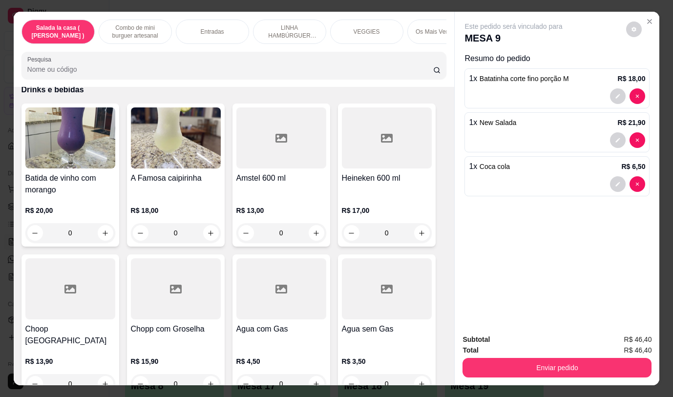
scroll to position [4798, 0]
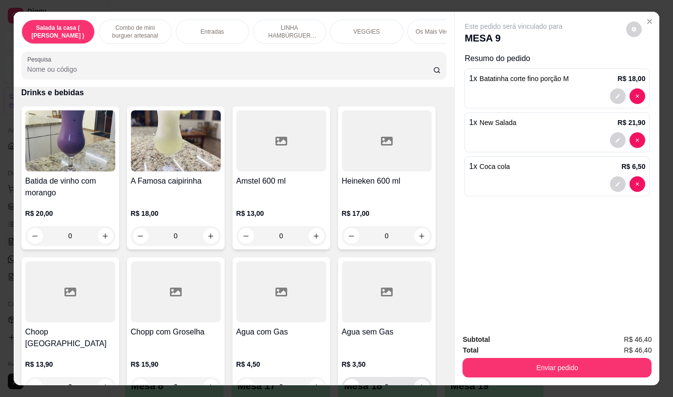
click at [414, 379] on button "increase-product-quantity" at bounding box center [422, 387] width 16 height 16
type input "1"
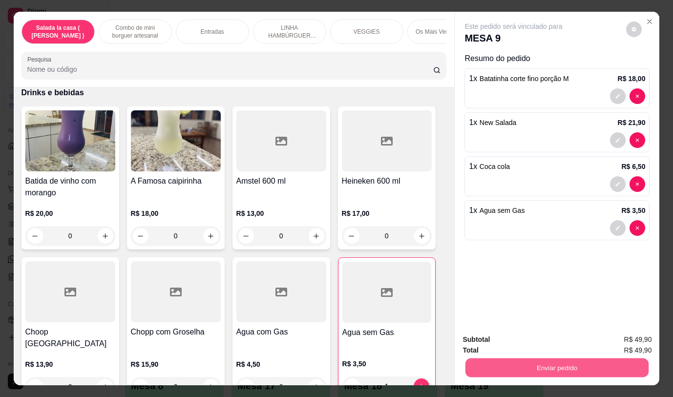
click at [498, 364] on button "Enviar pedido" at bounding box center [556, 367] width 183 height 19
click at [520, 337] on button "Não registrar e enviar pedido" at bounding box center [525, 340] width 102 height 19
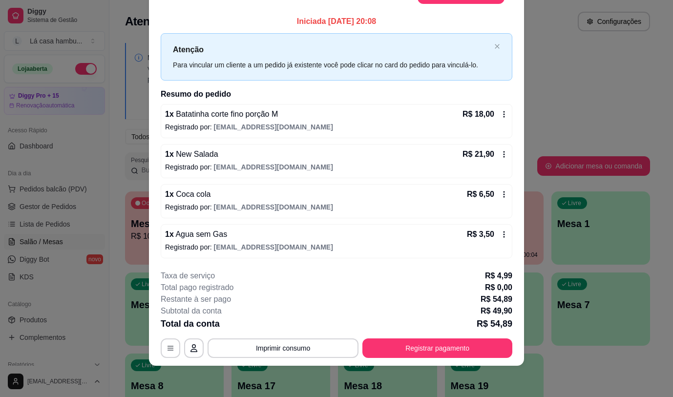
scroll to position [0, 0]
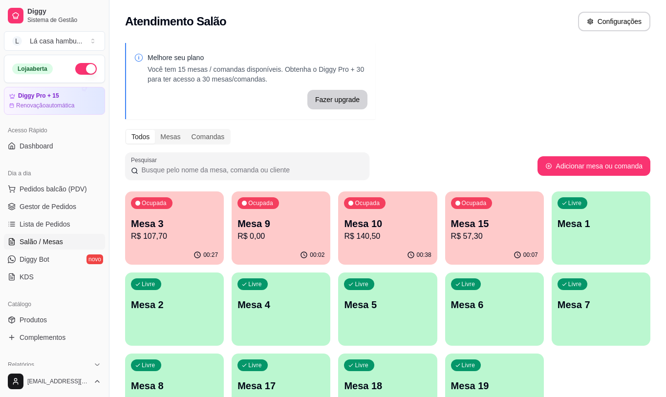
drag, startPoint x: 507, startPoint y: 249, endPoint x: 542, endPoint y: 63, distance: 189.7
click at [542, 63] on div "Melhore seu plano Você tem 15 mesas / comandas disponíveis. Obtenha o Diggy Pro…" at bounding box center [387, 237] width 556 height 401
click at [501, 256] on div "00:07" at bounding box center [494, 255] width 99 height 19
click at [293, 236] on p "R$ 0,00" at bounding box center [280, 236] width 87 height 12
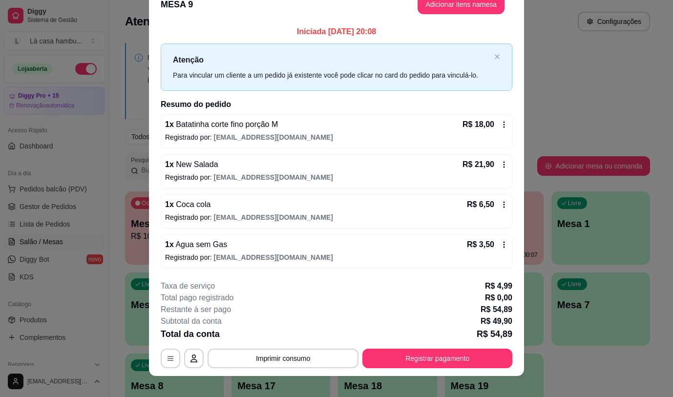
scroll to position [27, 0]
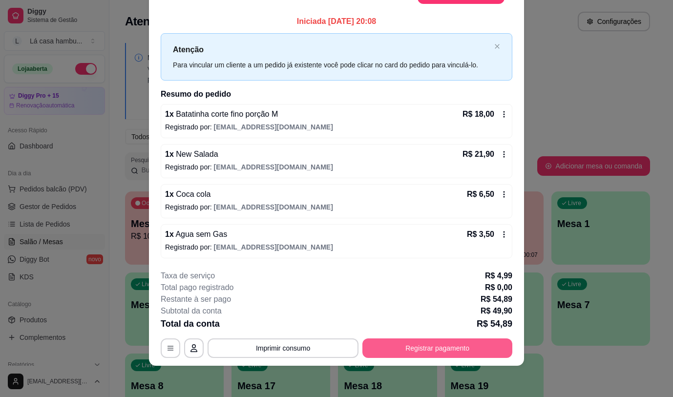
click at [416, 348] on button "Registrar pagamento" at bounding box center [437, 348] width 150 height 20
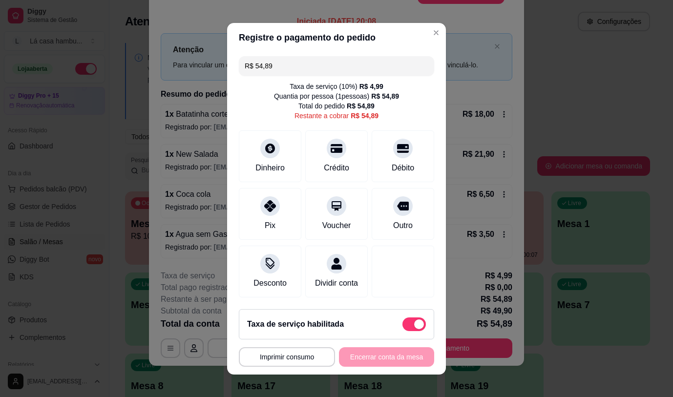
click at [402, 327] on span at bounding box center [413, 324] width 23 height 14
click at [402, 327] on input "checkbox" at bounding box center [405, 329] width 6 height 6
checkbox input "true"
type input "R$ 49,90"
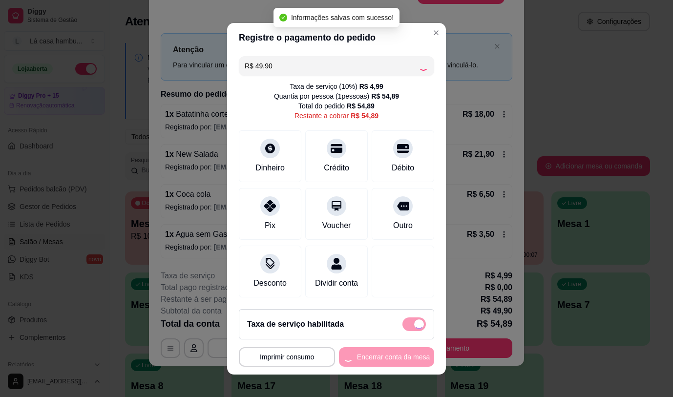
checkbox input "false"
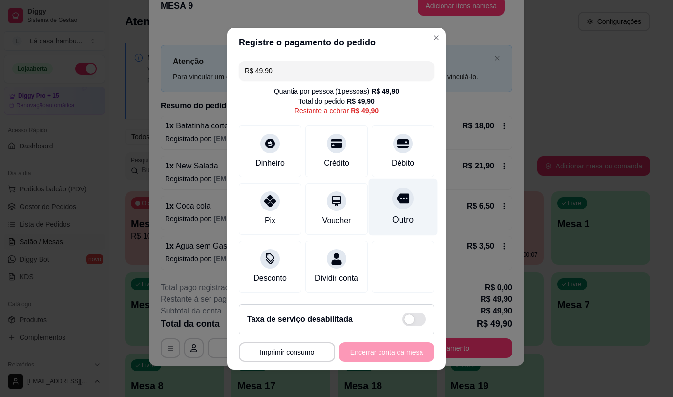
click at [398, 194] on icon at bounding box center [403, 198] width 13 height 13
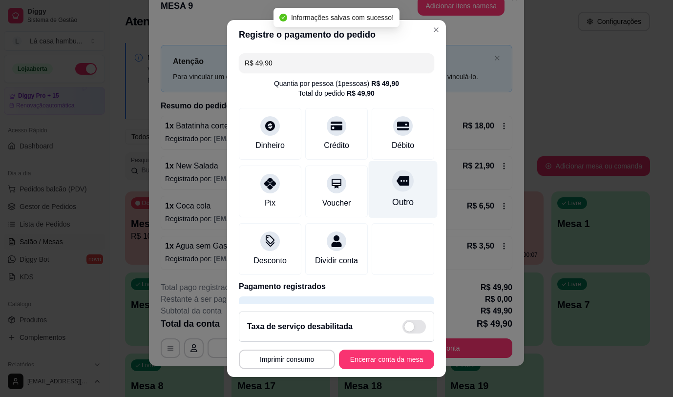
type input "R$ 0,00"
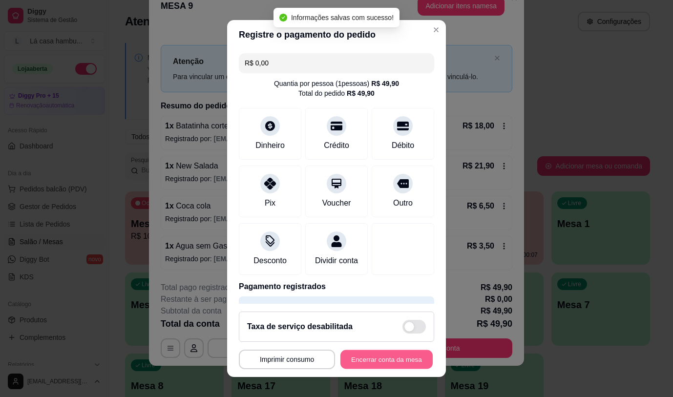
click at [359, 363] on button "Encerrar conta da mesa" at bounding box center [386, 359] width 92 height 19
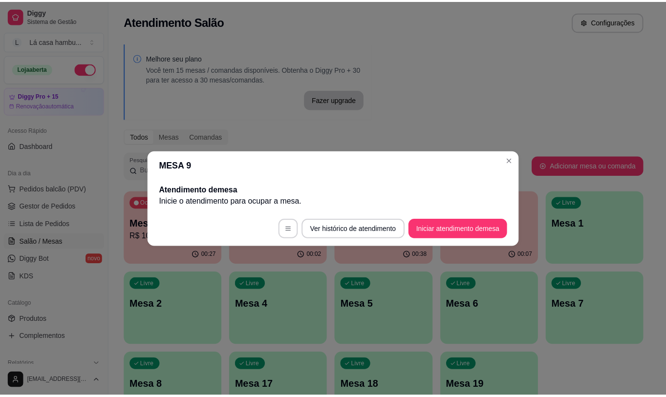
scroll to position [0, 0]
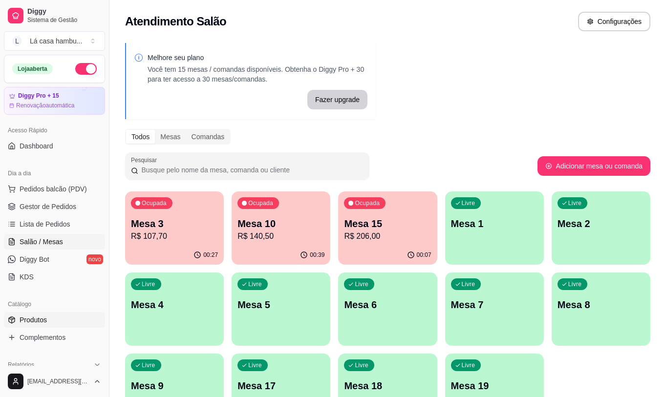
click at [50, 321] on link "Produtos" at bounding box center [54, 320] width 101 height 16
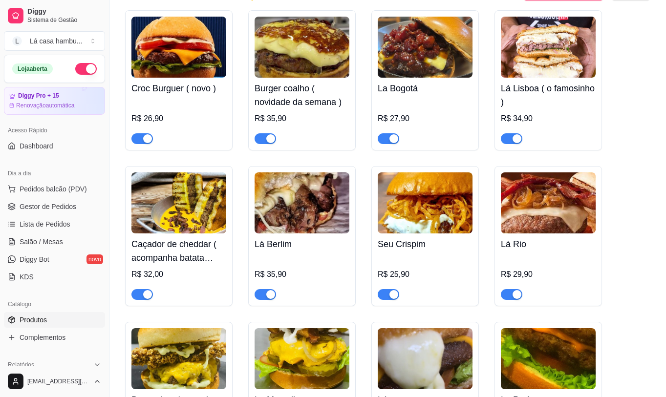
scroll to position [1953, 0]
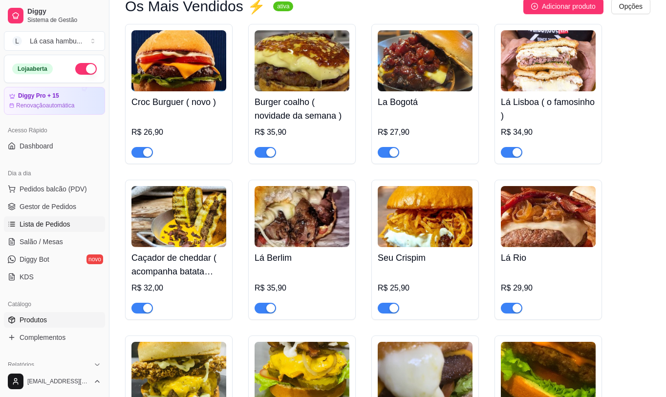
click at [58, 223] on span "Lista de Pedidos" at bounding box center [45, 224] width 51 height 10
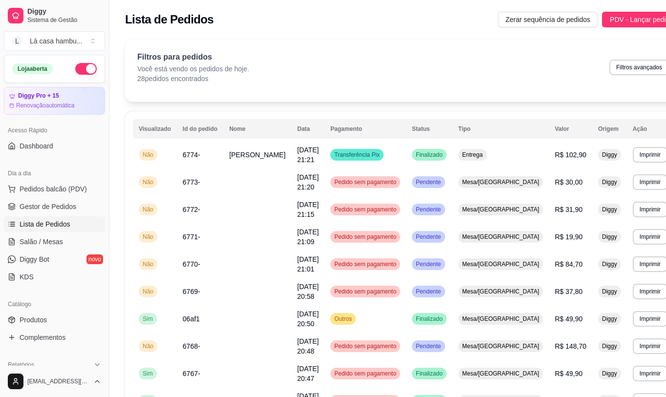
click at [65, 223] on span "Lista de Pedidos" at bounding box center [45, 224] width 51 height 10
click at [64, 241] on link "Salão / Mesas" at bounding box center [54, 242] width 101 height 16
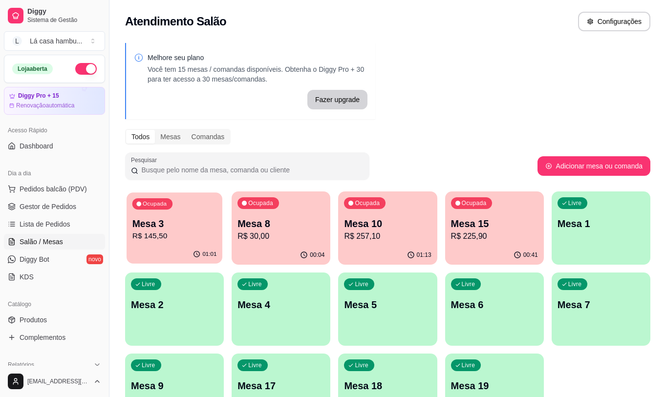
click at [182, 228] on p "Mesa 3" at bounding box center [174, 223] width 84 height 13
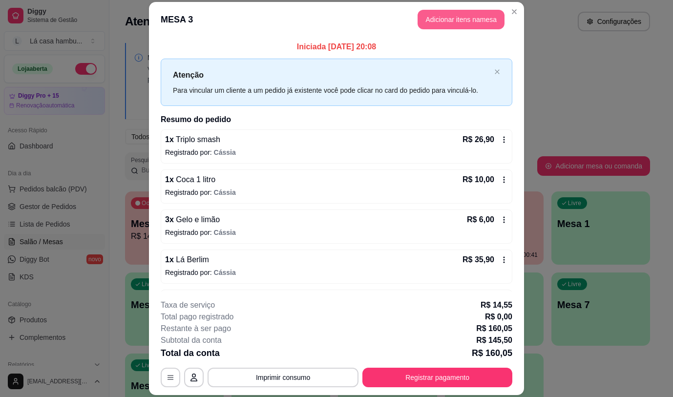
click at [488, 20] on button "Adicionar itens na mesa" at bounding box center [461, 20] width 87 height 20
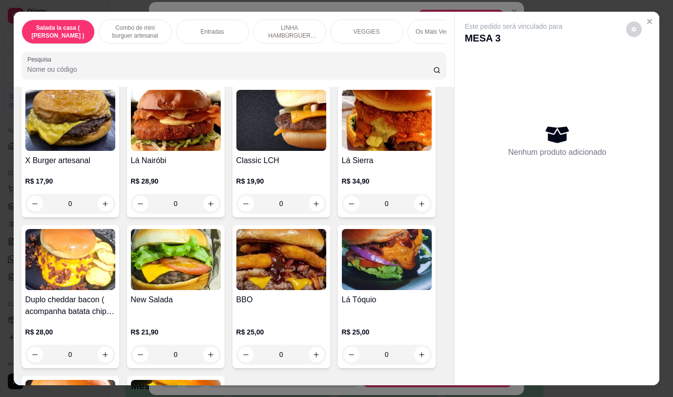
scroll to position [2238, 0]
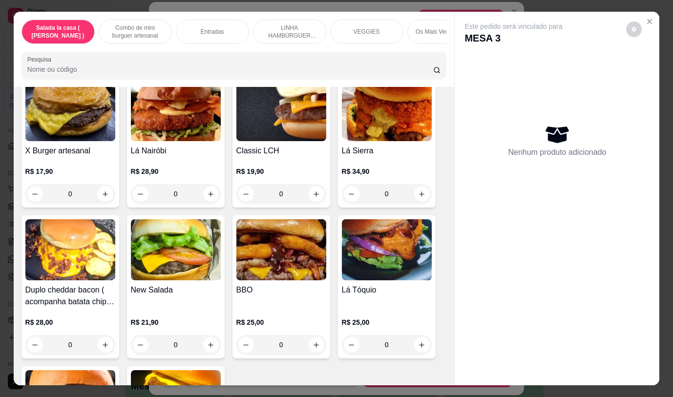
click at [102, 336] on div "0" at bounding box center [70, 345] width 90 height 20
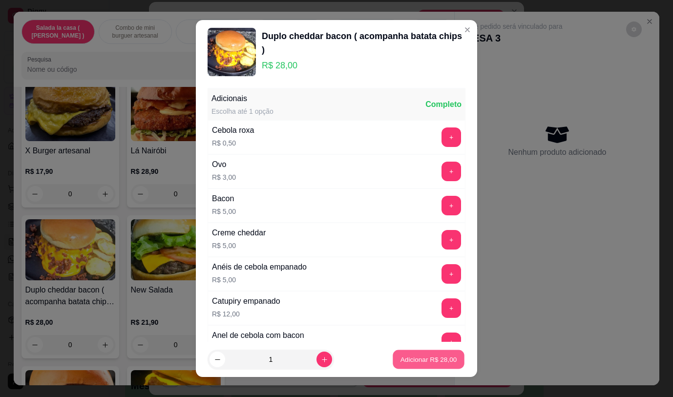
click at [413, 363] on p "Adicionar R$ 28,00" at bounding box center [428, 359] width 57 height 9
type input "1"
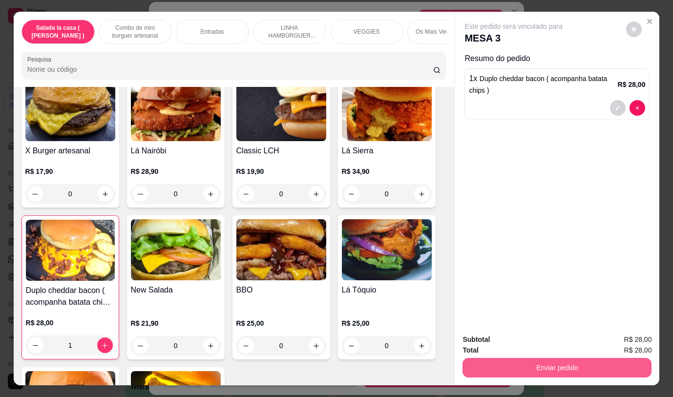
click at [510, 359] on button "Enviar pedido" at bounding box center [556, 368] width 189 height 20
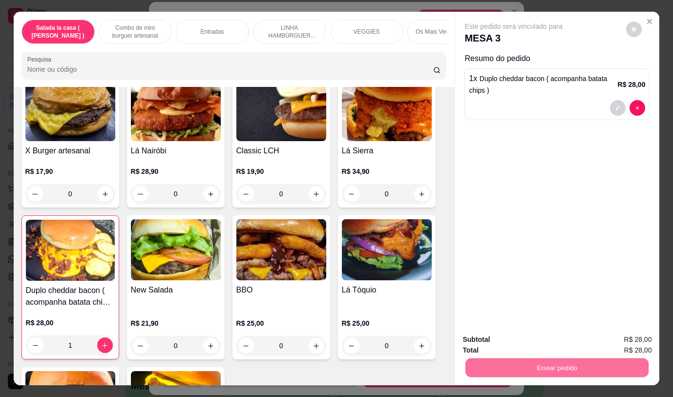
click at [504, 335] on button "Não registrar e enviar pedido" at bounding box center [525, 340] width 99 height 18
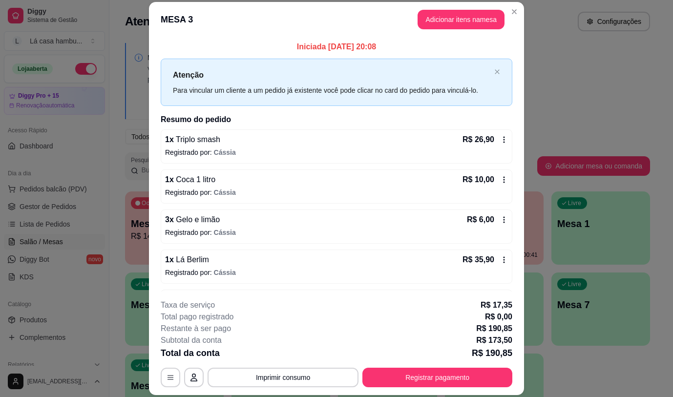
scroll to position [116, 0]
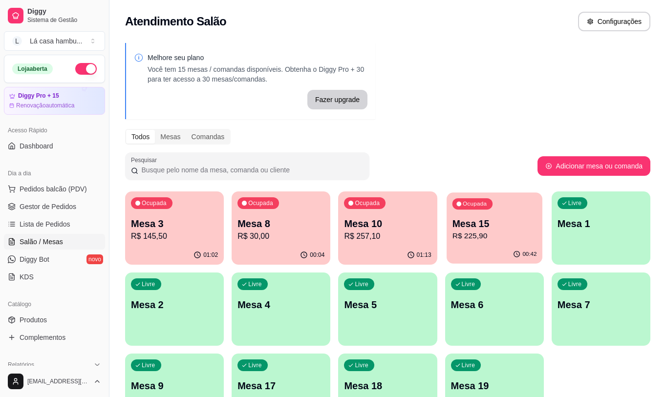
click at [492, 229] on p "Mesa 15" at bounding box center [494, 223] width 84 height 13
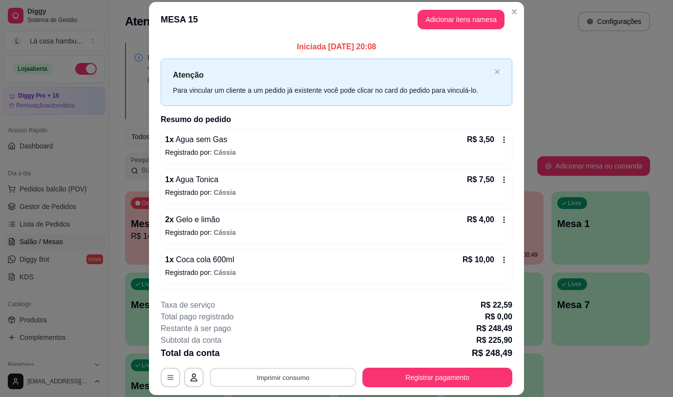
click at [314, 379] on button "Imprimir consumo" at bounding box center [283, 377] width 147 height 19
click at [300, 355] on button "IMPRESSORA" at bounding box center [282, 355] width 71 height 16
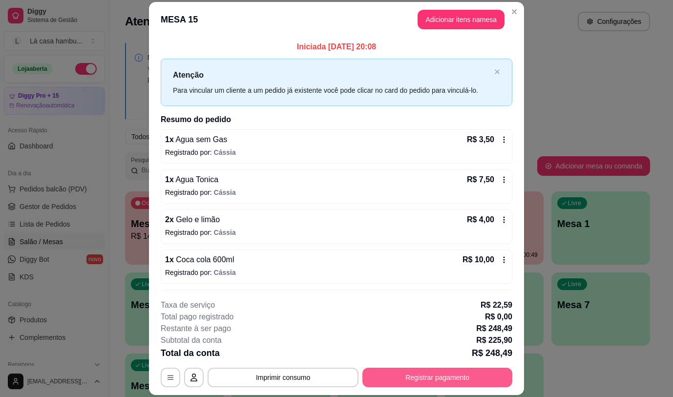
click at [395, 379] on button "Registrar pagamento" at bounding box center [437, 378] width 150 height 20
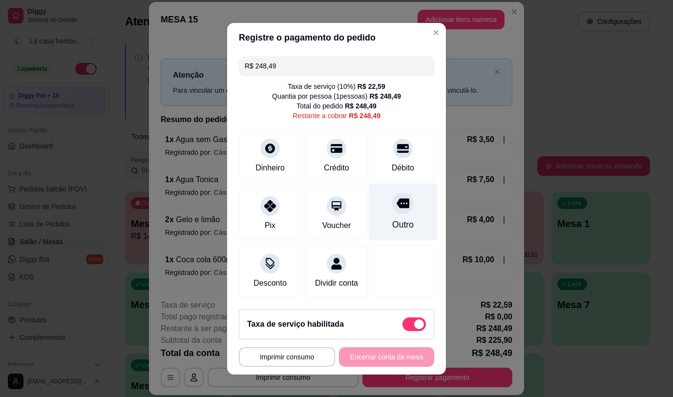
click at [397, 202] on icon at bounding box center [403, 203] width 13 height 10
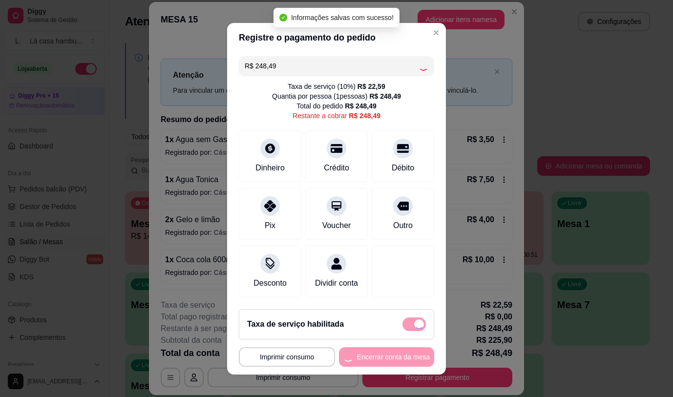
type input "R$ 0,00"
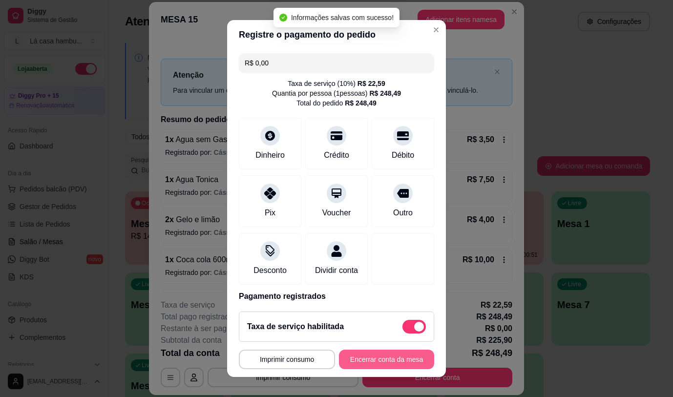
click at [380, 361] on button "Encerrar conta da mesa" at bounding box center [386, 360] width 95 height 20
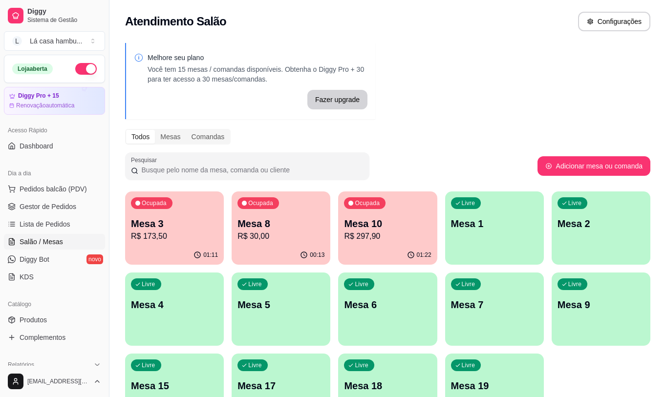
click at [194, 224] on p "Mesa 3" at bounding box center [174, 224] width 87 height 14
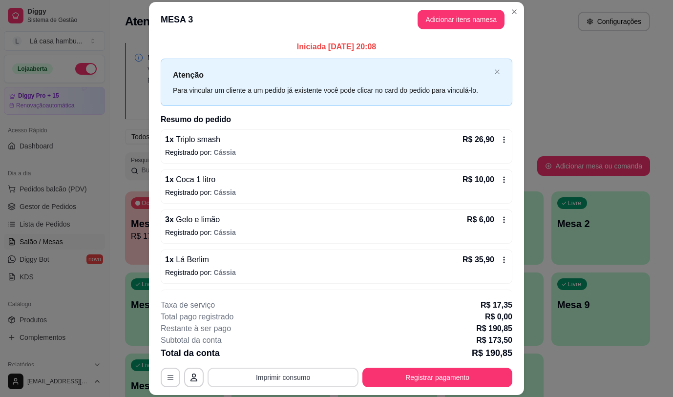
click at [311, 379] on button "Imprimir consumo" at bounding box center [283, 378] width 151 height 20
click at [291, 351] on button "IMPRESSORA" at bounding box center [282, 355] width 71 height 16
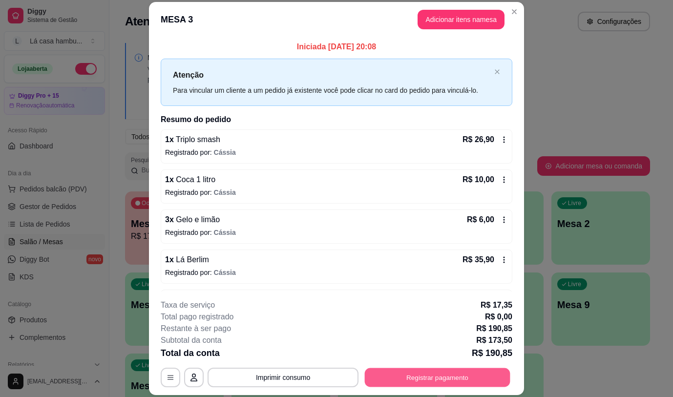
click at [408, 372] on button "Registrar pagamento" at bounding box center [438, 377] width 146 height 19
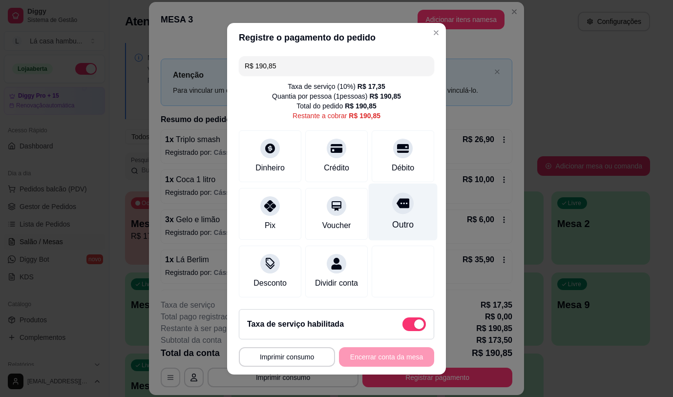
click at [397, 200] on icon at bounding box center [403, 203] width 13 height 13
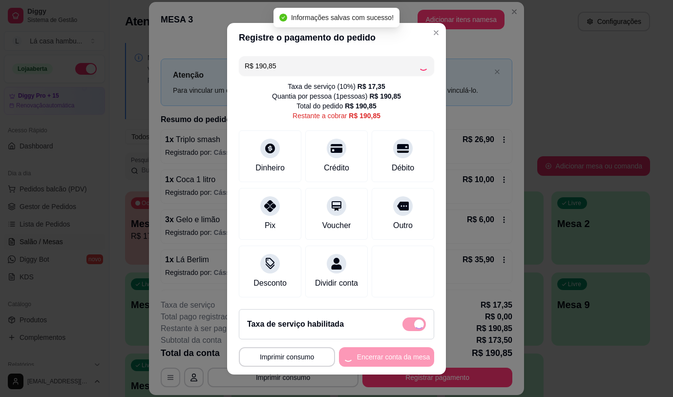
type input "R$ 0,00"
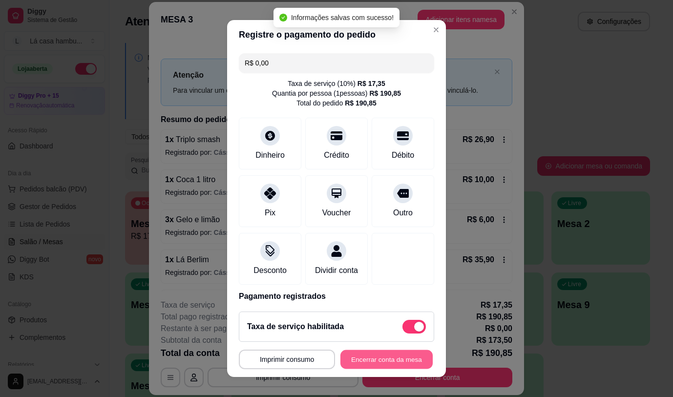
click at [388, 357] on button "Encerrar conta da mesa" at bounding box center [386, 359] width 92 height 19
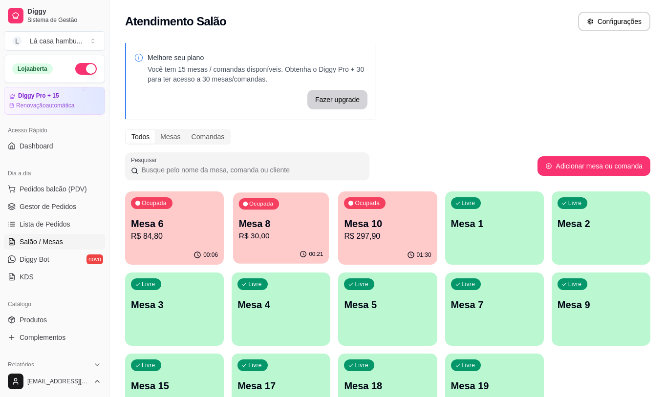
click at [321, 237] on p "R$ 30,00" at bounding box center [281, 235] width 84 height 11
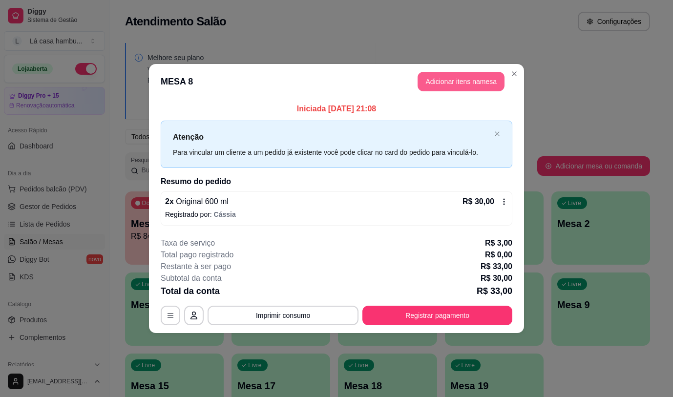
click at [469, 81] on button "Adicionar itens na mesa" at bounding box center [461, 82] width 87 height 20
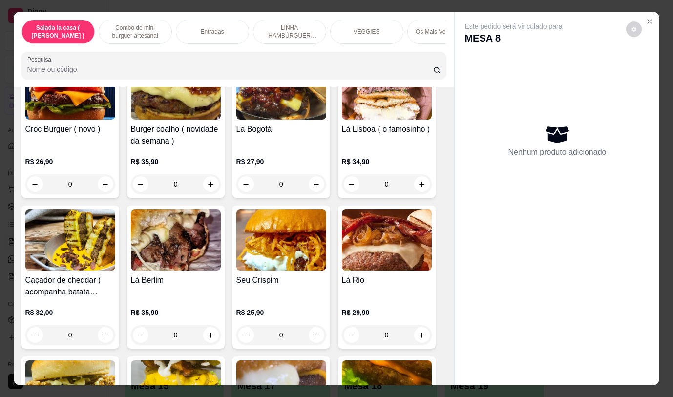
scroll to position [1835, 0]
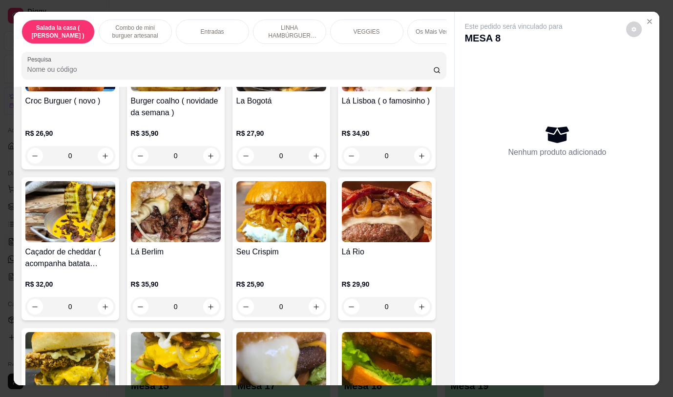
click at [419, 297] on div "0" at bounding box center [387, 307] width 90 height 20
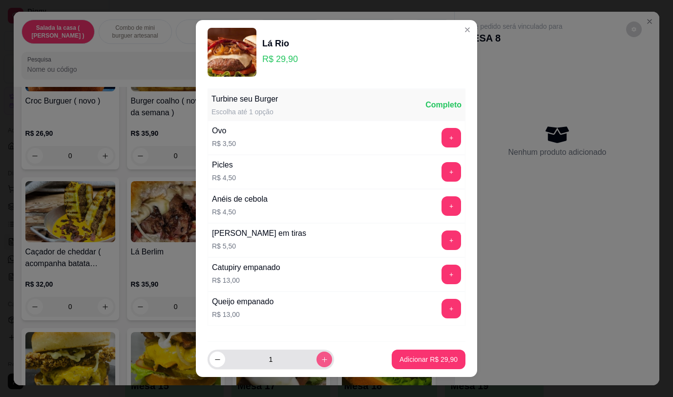
click at [321, 360] on icon "increase-product-quantity" at bounding box center [324, 359] width 7 height 7
type input "2"
click at [435, 357] on p "Adicionar R$ 59,80" at bounding box center [428, 360] width 58 height 10
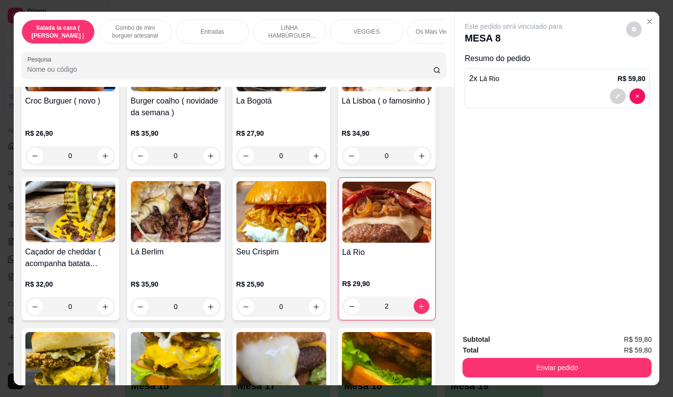
type input "2"
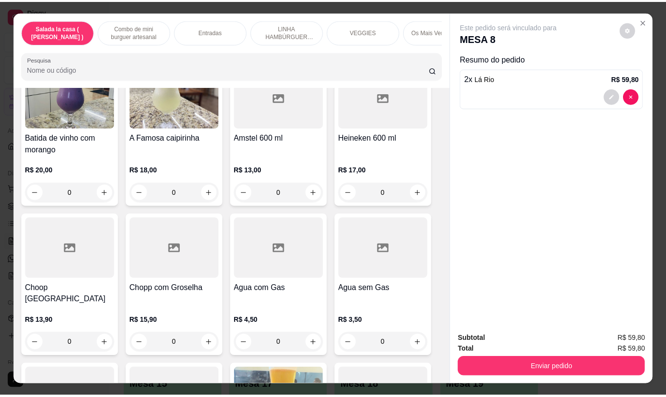
scroll to position [4943, 0]
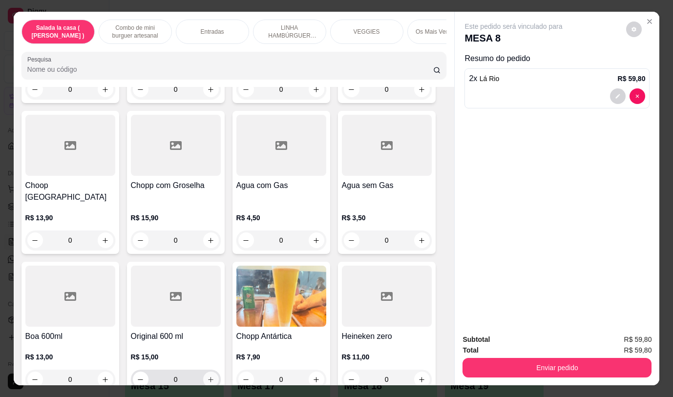
click at [207, 376] on icon "increase-product-quantity" at bounding box center [210, 379] width 7 height 7
type input "1"
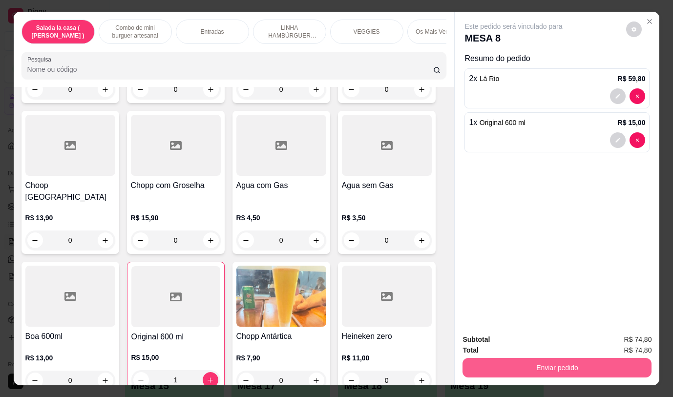
click at [553, 365] on button "Enviar pedido" at bounding box center [556, 368] width 189 height 20
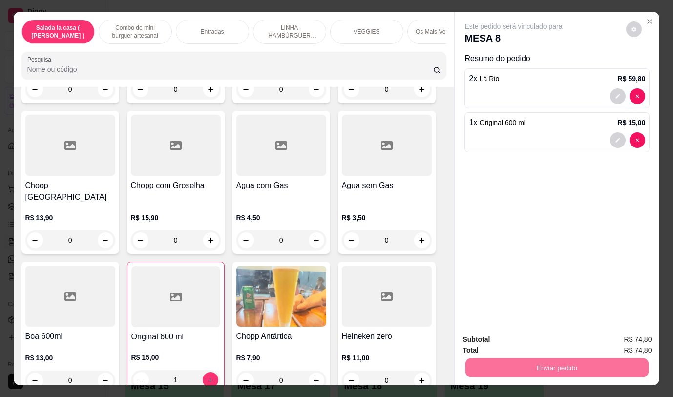
click at [540, 344] on button "Não registrar e enviar pedido" at bounding box center [525, 340] width 102 height 19
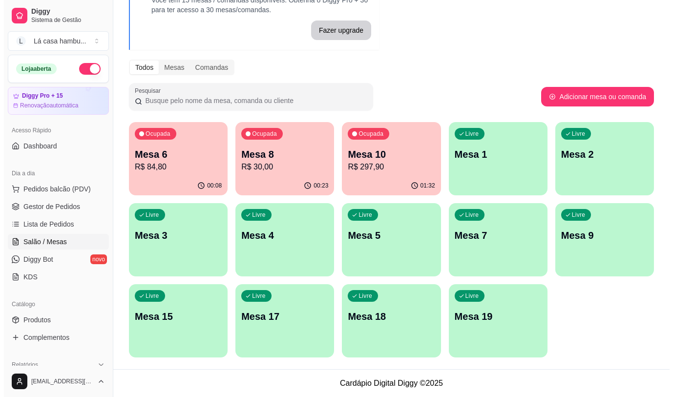
scroll to position [0, 0]
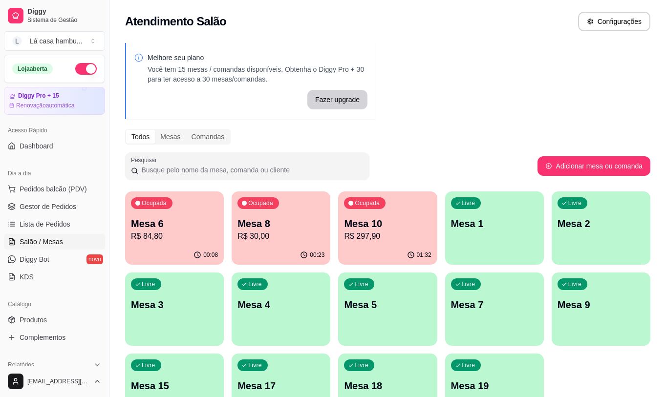
click at [192, 236] on p "R$ 84,80" at bounding box center [174, 236] width 87 height 12
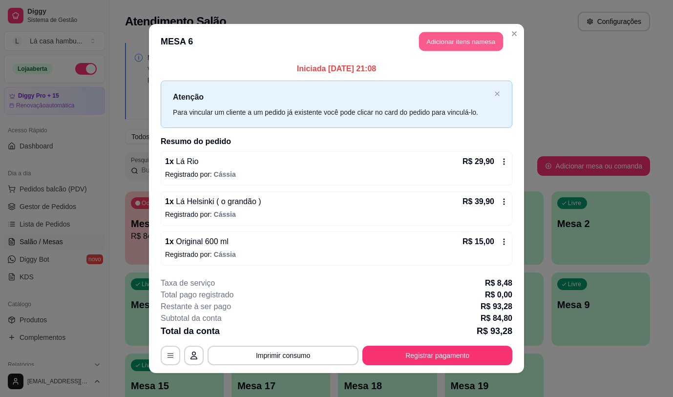
click at [470, 41] on button "Adicionar itens na mesa" at bounding box center [461, 41] width 84 height 19
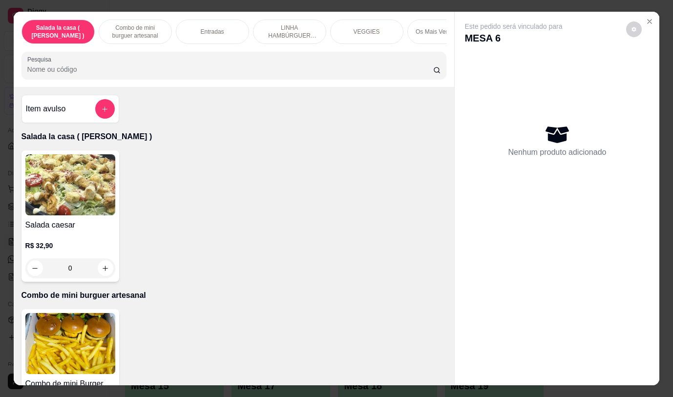
click at [564, 251] on div "Este pedido será vinculado para MESA 6 Nenhum produto adicionado" at bounding box center [557, 190] width 205 height 357
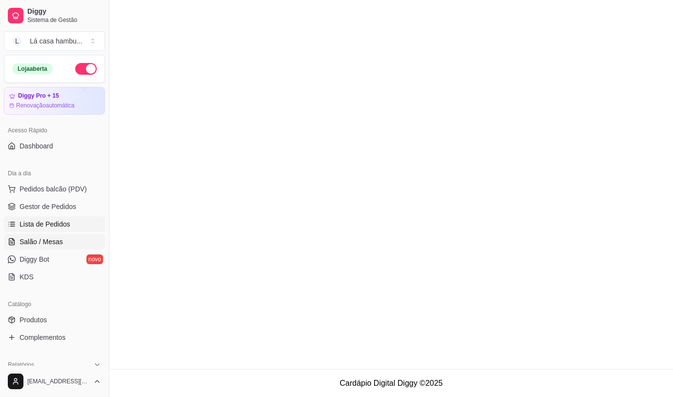
click at [59, 239] on span "Salão / Mesas" at bounding box center [41, 242] width 43 height 10
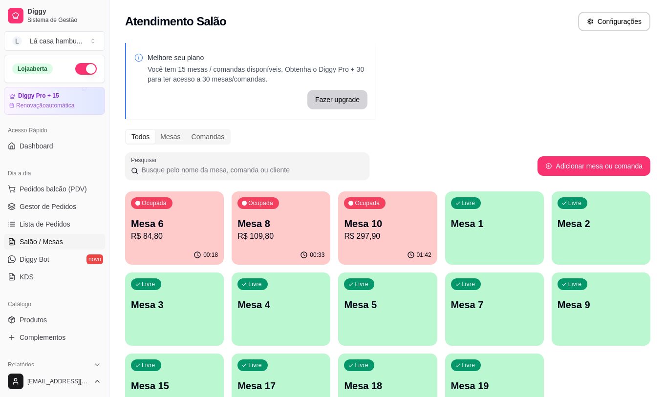
click at [180, 231] on p "R$ 84,80" at bounding box center [174, 236] width 87 height 12
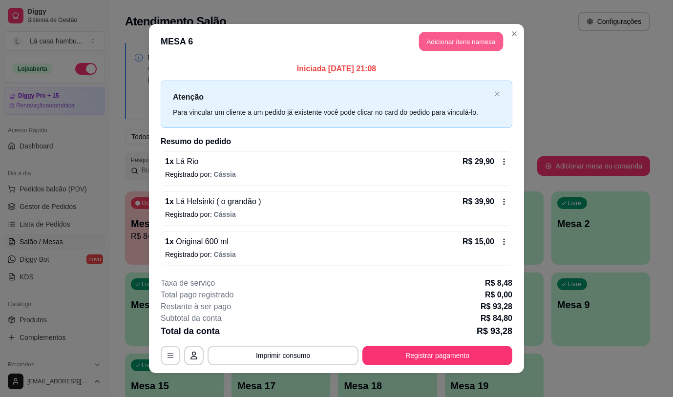
click at [480, 41] on button "Adicionar itens na mesa" at bounding box center [461, 41] width 84 height 19
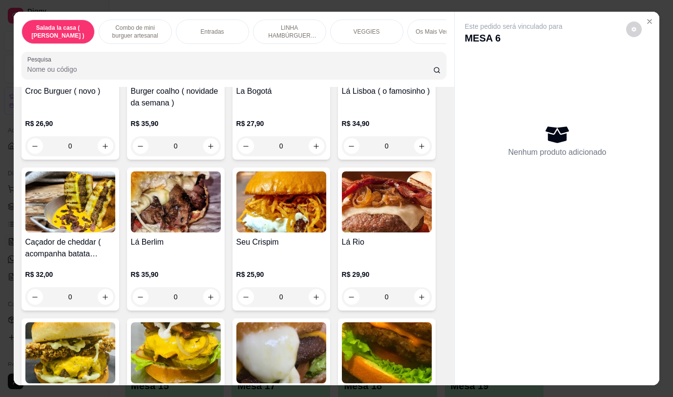
scroll to position [4943, 0]
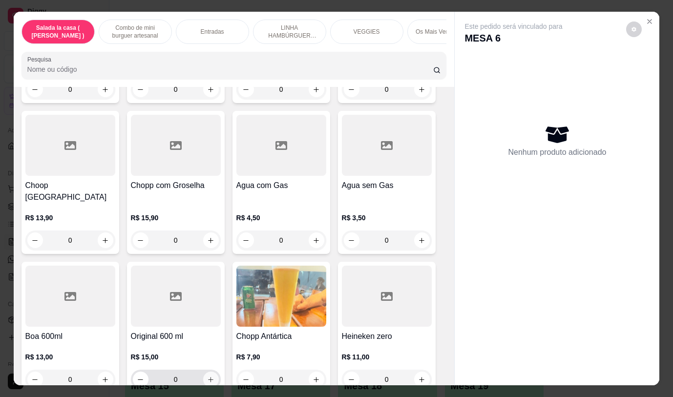
click at [212, 372] on button "increase-product-quantity" at bounding box center [211, 380] width 16 height 16
type input "1"
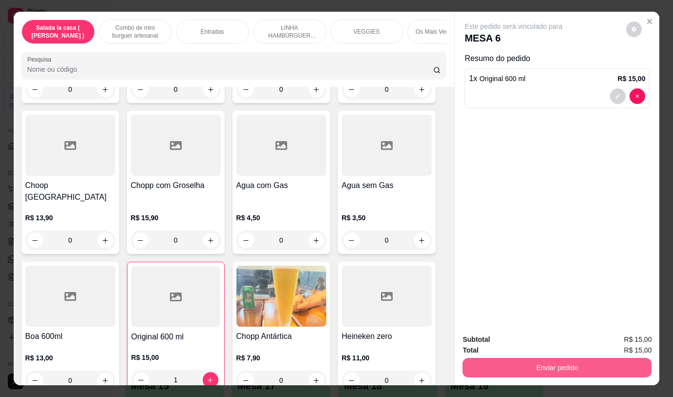
click at [541, 362] on button "Enviar pedido" at bounding box center [556, 368] width 189 height 20
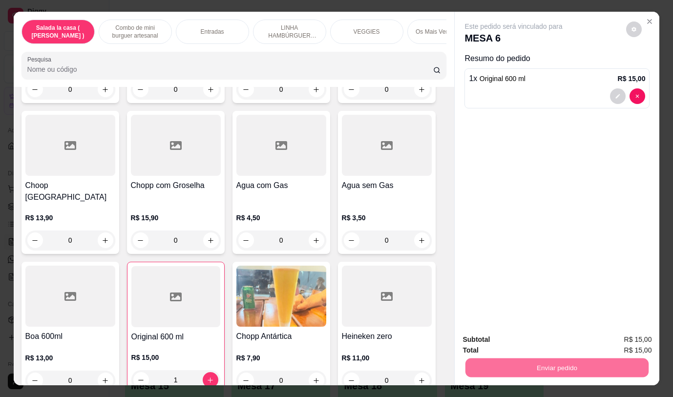
click at [519, 342] on button "Não registrar e enviar pedido" at bounding box center [525, 340] width 99 height 18
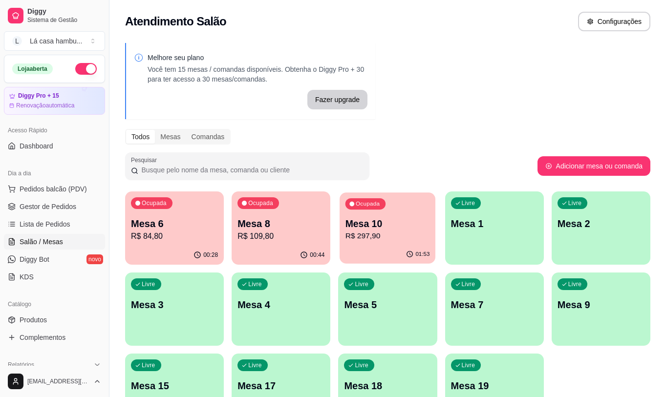
click at [368, 226] on p "Mesa 10" at bounding box center [387, 223] width 84 height 13
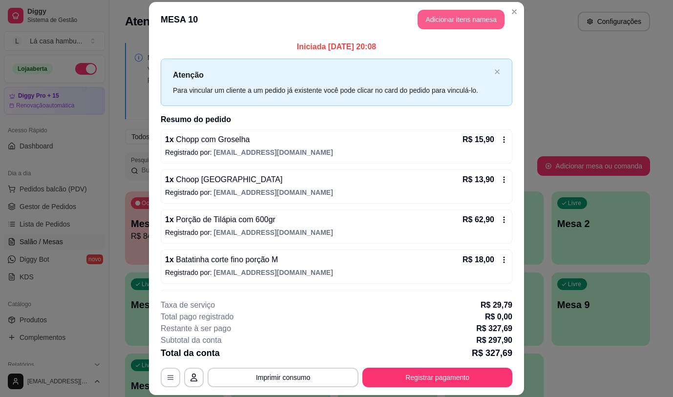
click at [484, 14] on button "Adicionar itens na mesa" at bounding box center [461, 20] width 87 height 20
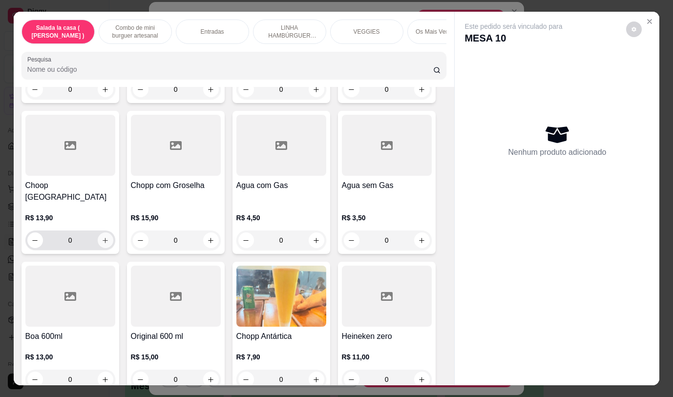
click at [103, 237] on icon "increase-product-quantity" at bounding box center [105, 240] width 7 height 7
type input "1"
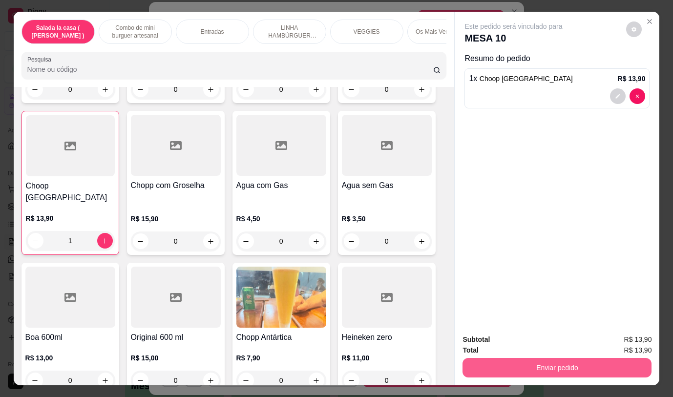
click at [516, 358] on button "Enviar pedido" at bounding box center [556, 368] width 189 height 20
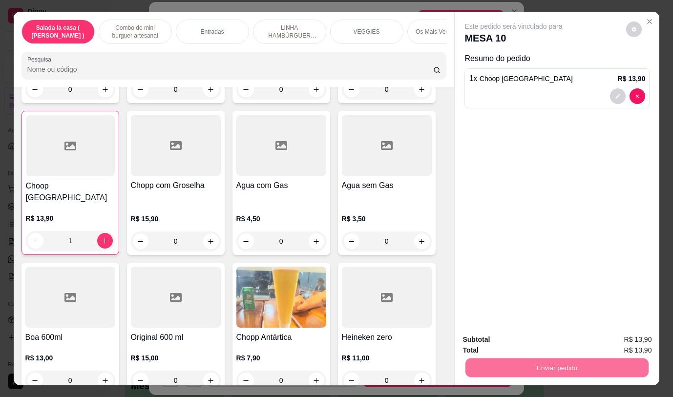
click at [505, 340] on button "Não registrar e enviar pedido" at bounding box center [525, 340] width 102 height 19
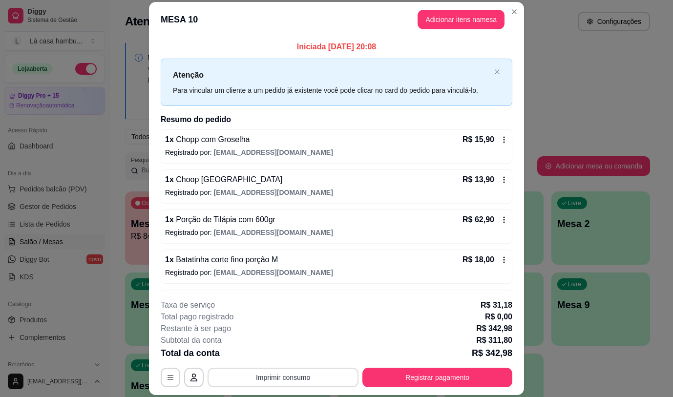
click at [285, 382] on button "Imprimir consumo" at bounding box center [283, 378] width 151 height 20
click at [298, 356] on button "IMPRESSORA" at bounding box center [282, 355] width 71 height 16
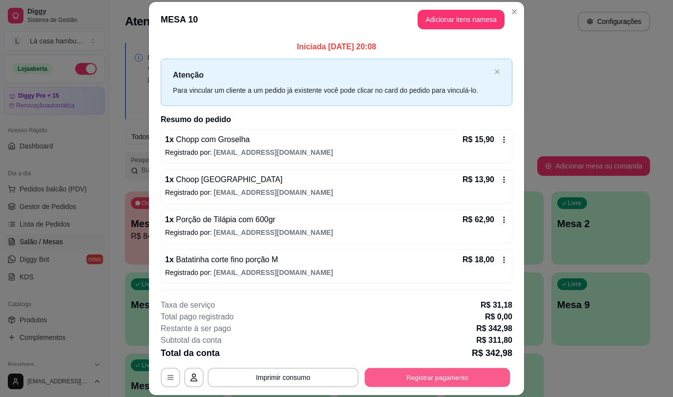
click at [420, 379] on button "Registrar pagamento" at bounding box center [438, 377] width 146 height 19
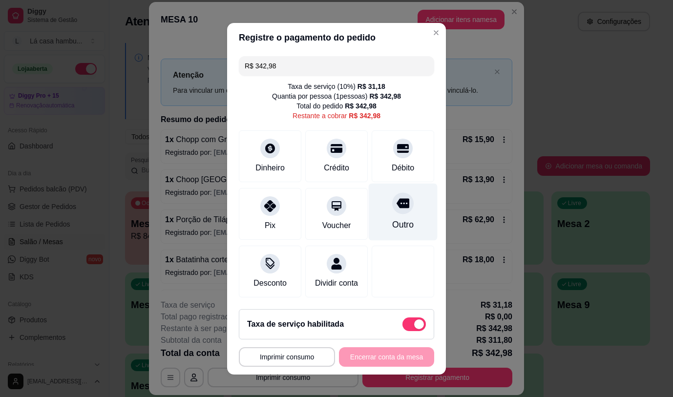
click at [397, 202] on icon at bounding box center [403, 203] width 13 height 10
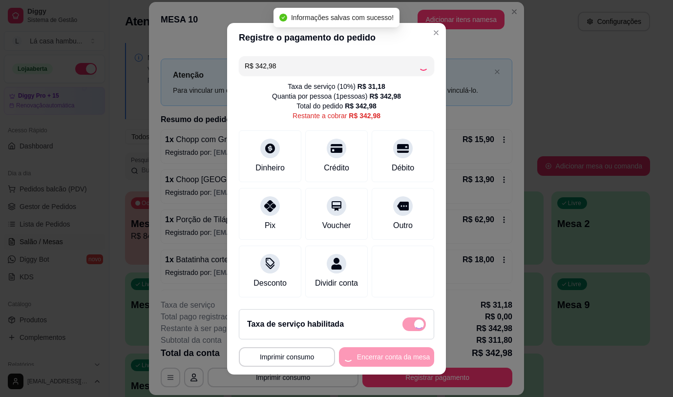
type input "R$ 0,00"
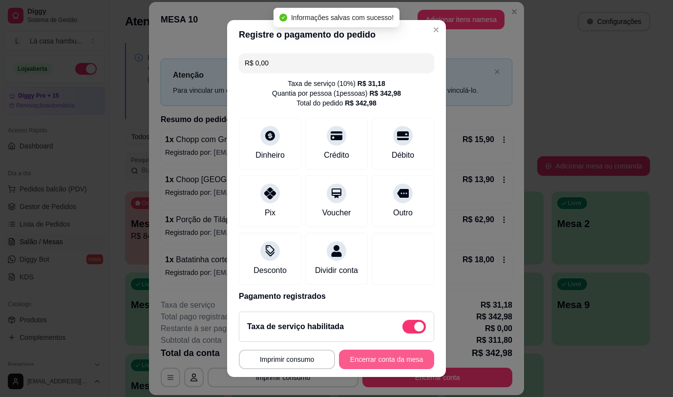
click at [377, 363] on button "Encerrar conta da mesa" at bounding box center [386, 360] width 95 height 20
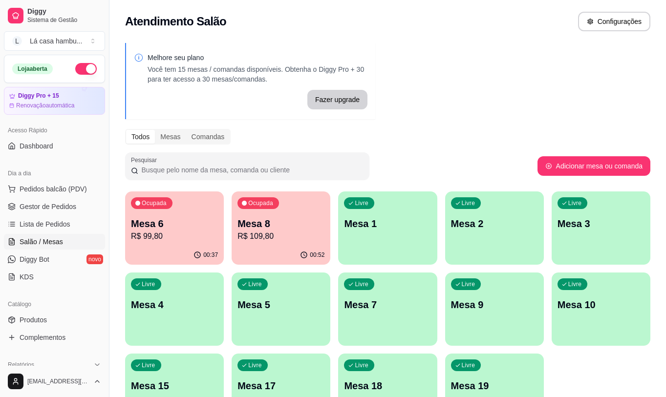
click at [249, 234] on p "R$ 109,80" at bounding box center [280, 236] width 87 height 12
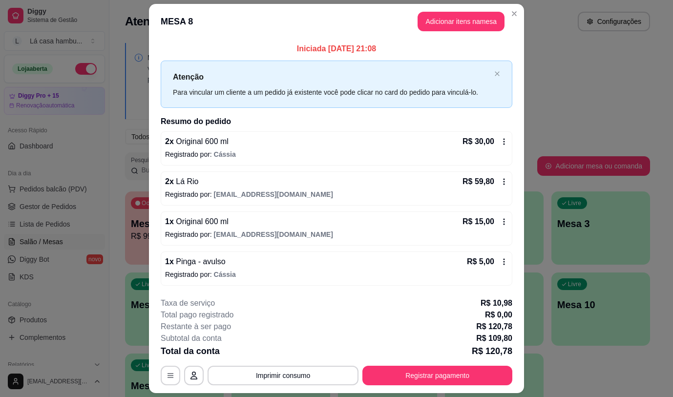
scroll to position [27, 0]
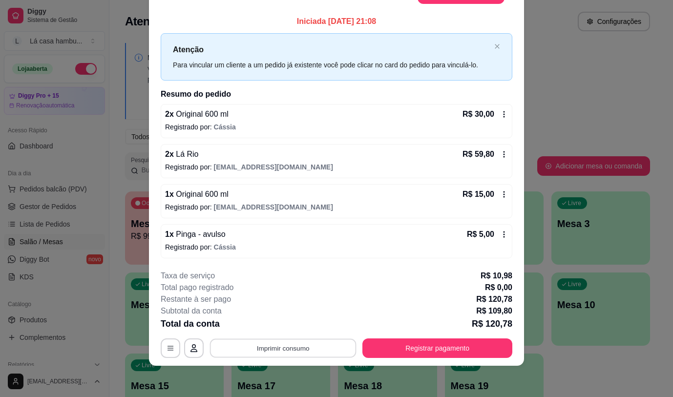
click at [252, 345] on button "Imprimir consumo" at bounding box center [283, 348] width 147 height 19
click at [255, 322] on button "IMPRESSORA" at bounding box center [282, 325] width 68 height 15
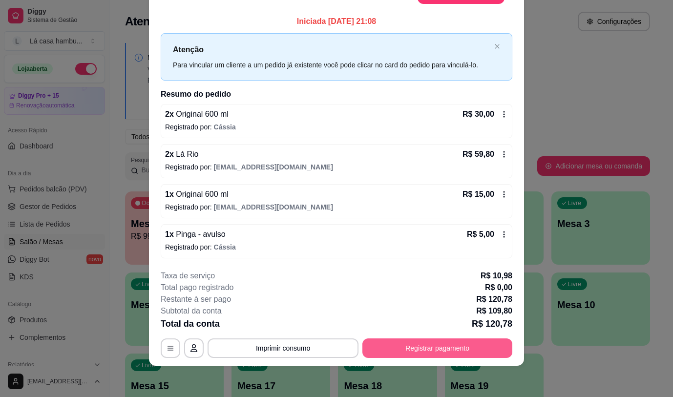
click at [382, 344] on button "Registrar pagamento" at bounding box center [437, 348] width 150 height 20
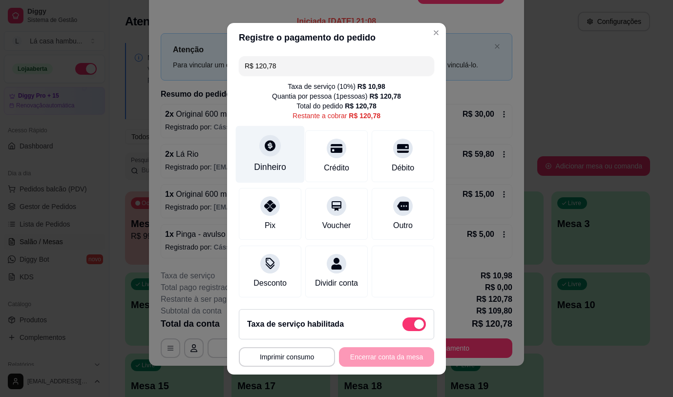
click at [270, 148] on icon at bounding box center [270, 145] width 13 height 13
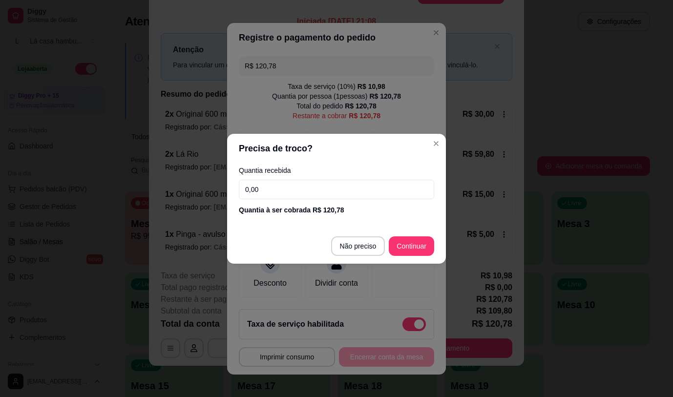
click at [351, 234] on footer "Não preciso Continuar" at bounding box center [336, 246] width 219 height 35
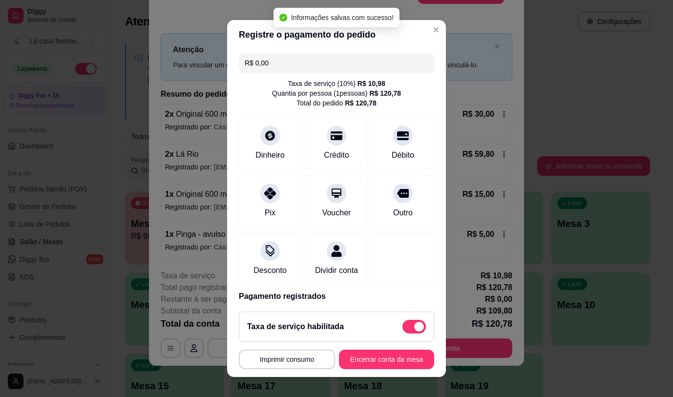
type input "R$ 0,00"
click at [380, 355] on button "Encerrar conta da mesa" at bounding box center [386, 360] width 95 height 20
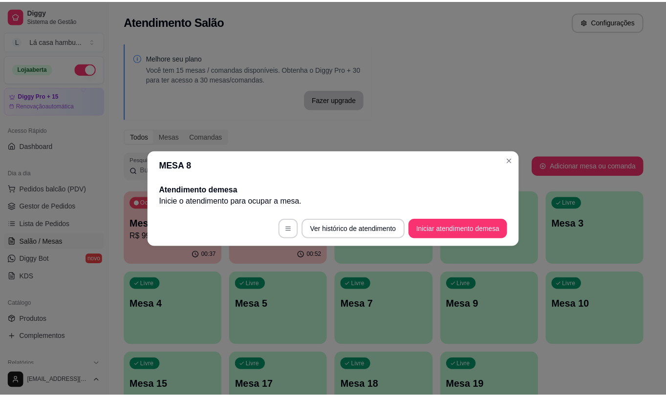
scroll to position [0, 0]
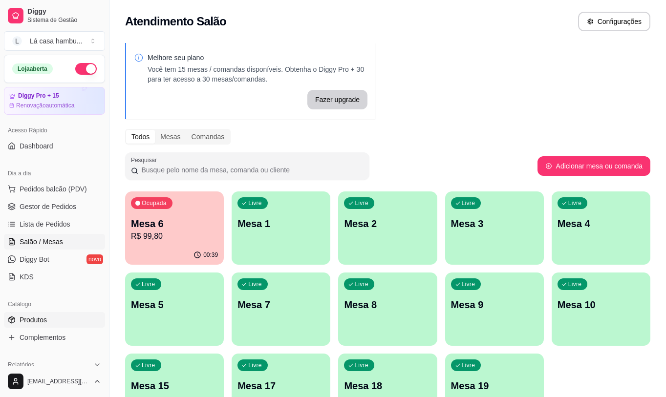
click at [82, 321] on link "Produtos" at bounding box center [54, 320] width 101 height 16
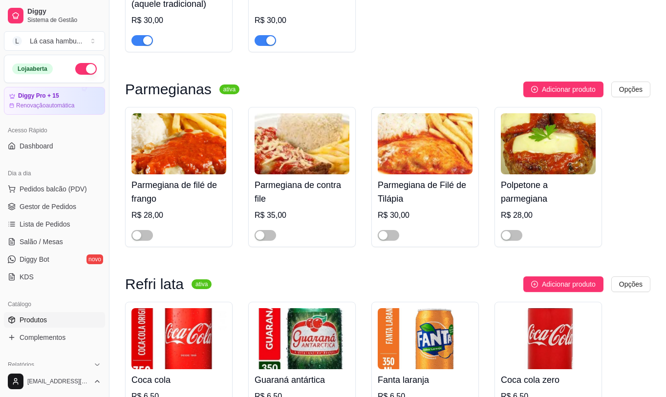
scroll to position [4346, 0]
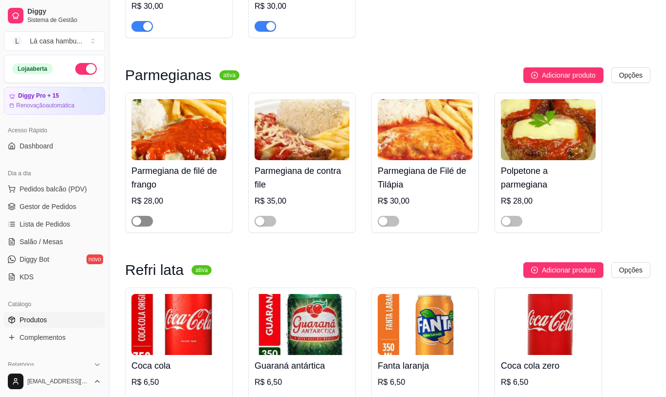
click at [148, 221] on span "button" at bounding box center [141, 221] width 21 height 11
click at [272, 224] on span "button" at bounding box center [264, 221] width 21 height 11
click at [389, 220] on span "button" at bounding box center [387, 221] width 21 height 11
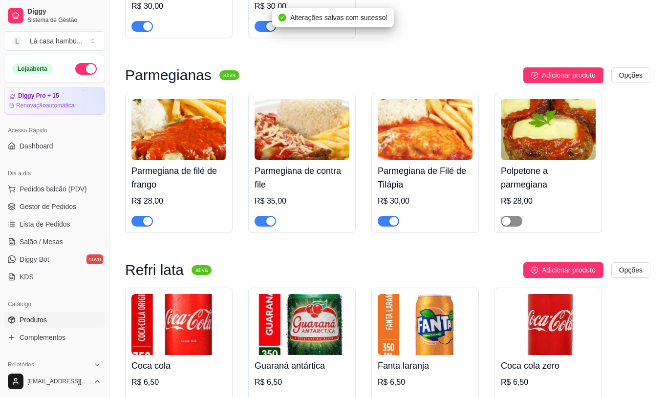
click at [508, 217] on div "button" at bounding box center [506, 221] width 9 height 9
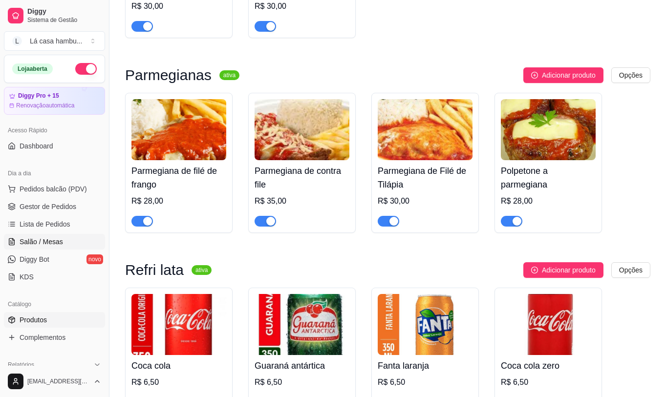
click at [50, 240] on span "Salão / Mesas" at bounding box center [41, 242] width 43 height 10
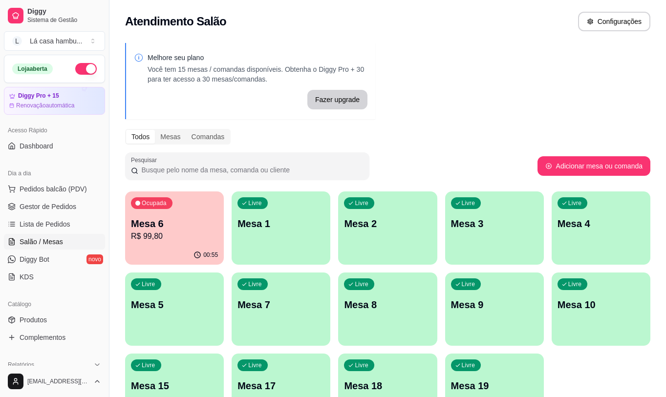
click at [138, 226] on p "Mesa 6" at bounding box center [174, 224] width 87 height 14
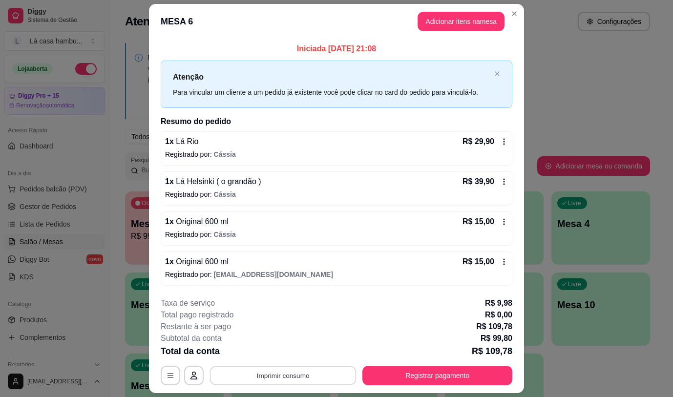
click at [291, 368] on button "Imprimir consumo" at bounding box center [283, 375] width 147 height 19
click at [287, 355] on button "IMPRESSORA" at bounding box center [282, 353] width 71 height 16
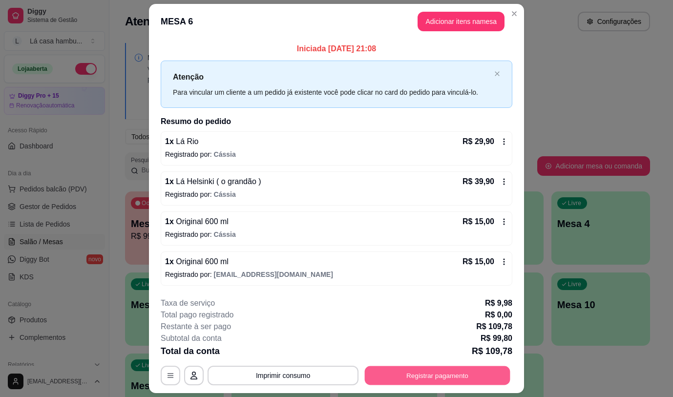
click at [410, 372] on button "Registrar pagamento" at bounding box center [438, 375] width 146 height 19
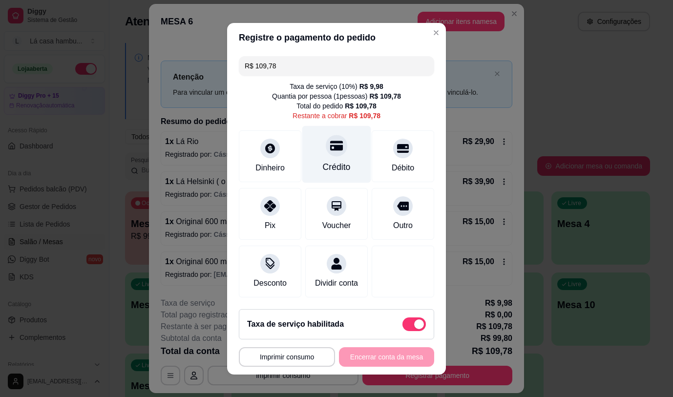
click at [328, 161] on div "Crédito" at bounding box center [337, 167] width 28 height 13
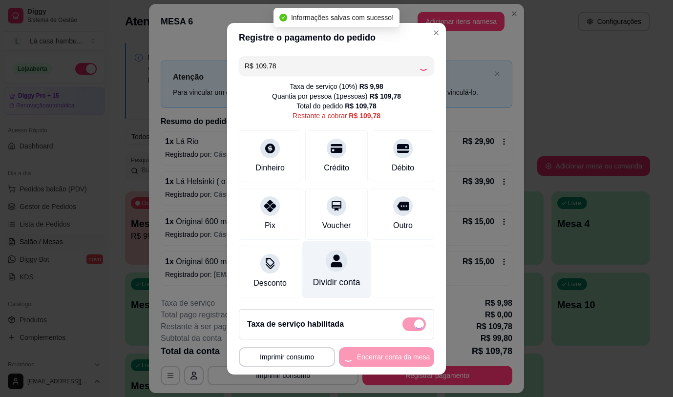
type input "R$ 0,00"
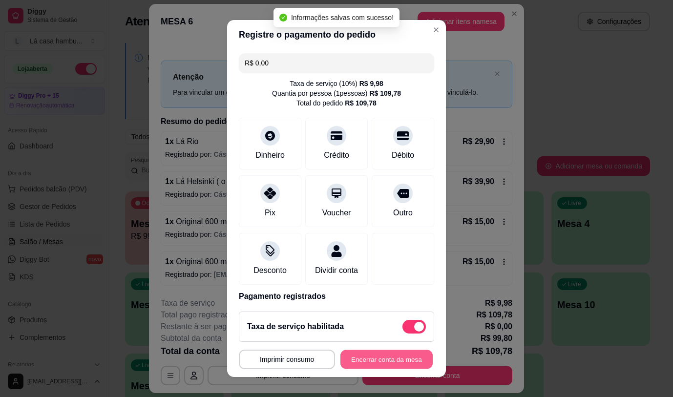
click at [375, 358] on button "Encerrar conta da mesa" at bounding box center [386, 359] width 92 height 19
